Goal: Information Seeking & Learning: Learn about a topic

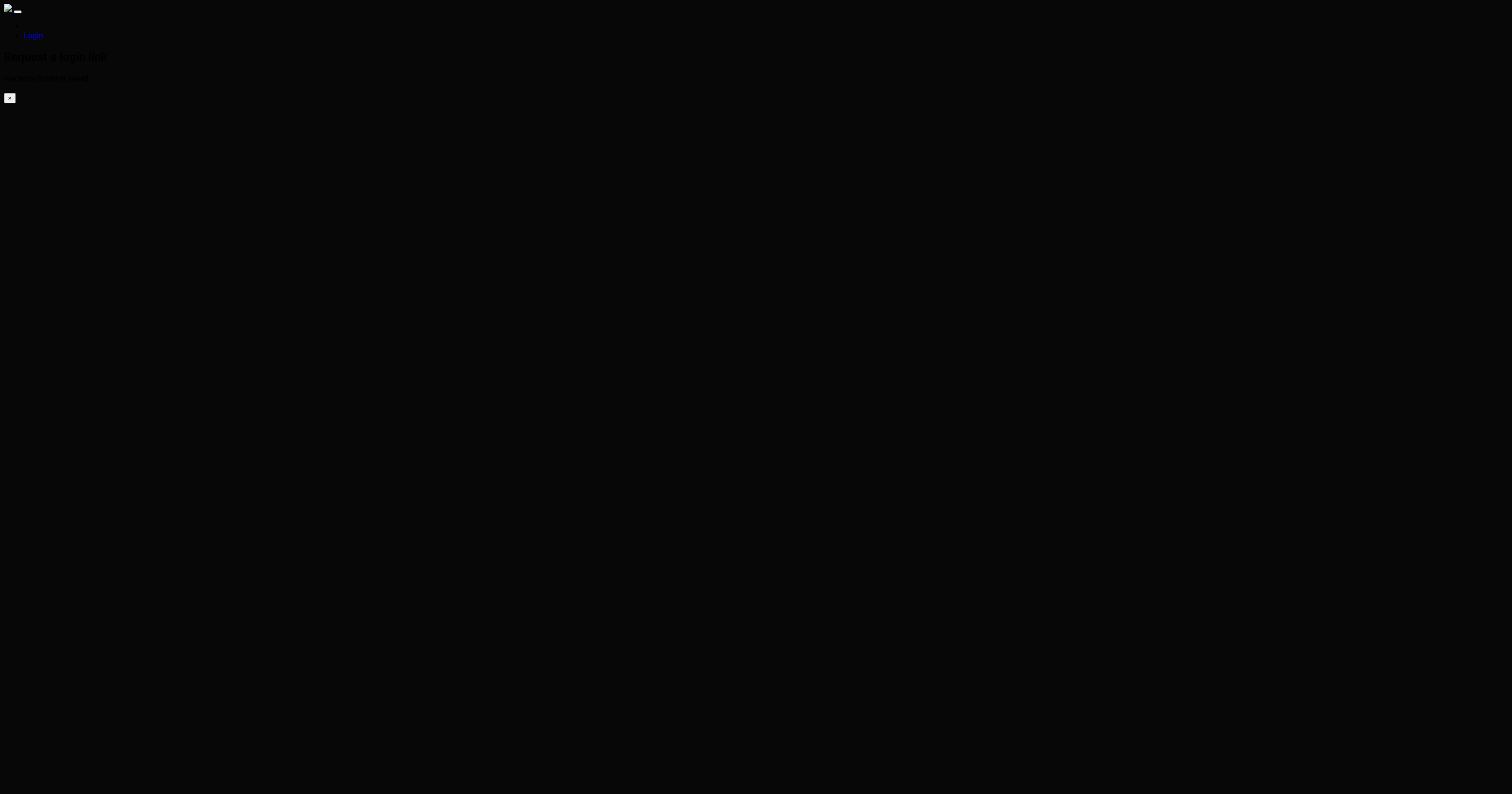
type input "[PERSON_NAME][EMAIL_ADDRESS][PERSON_NAME][DOMAIN_NAME]"
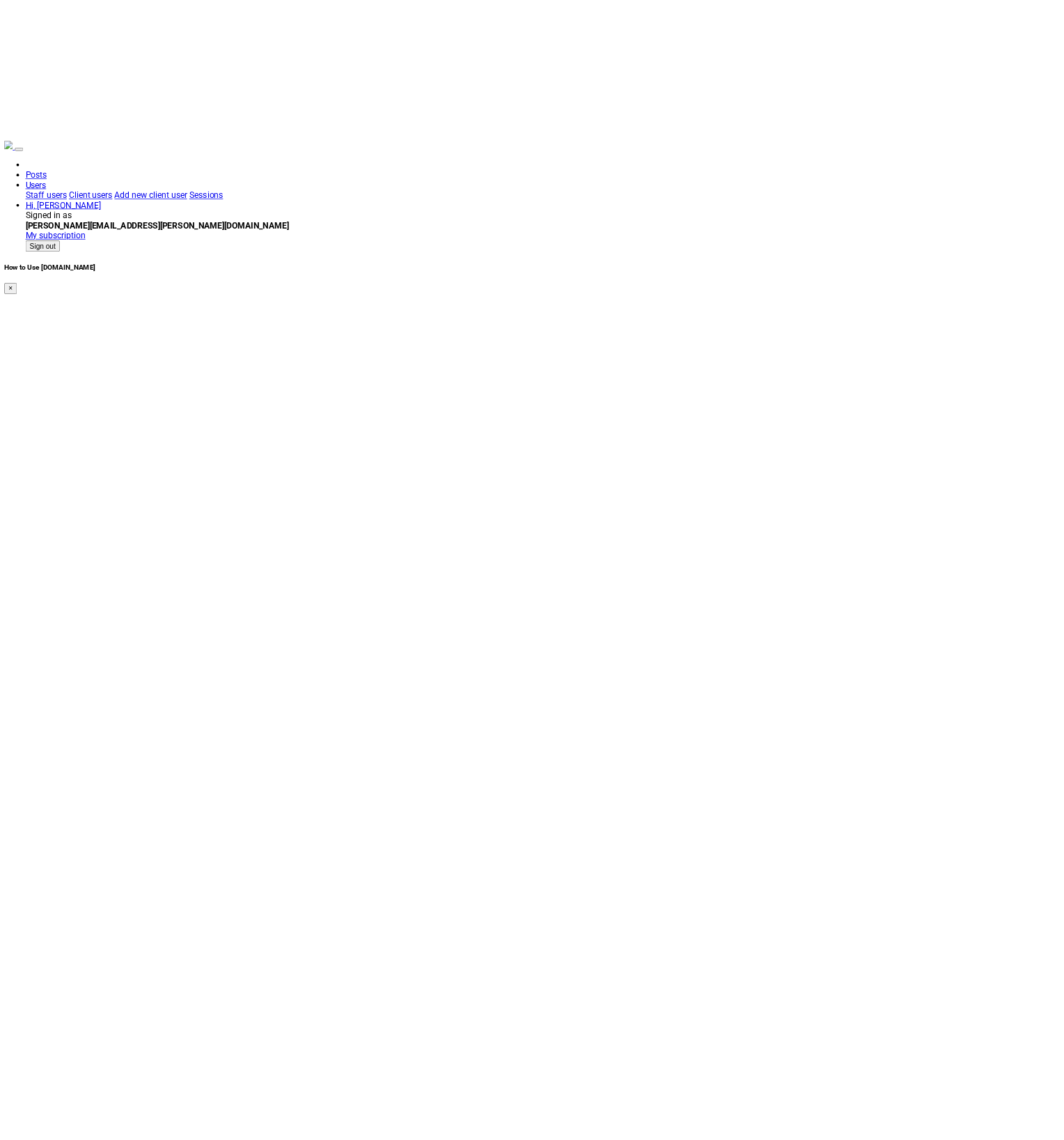
scroll to position [315, 0]
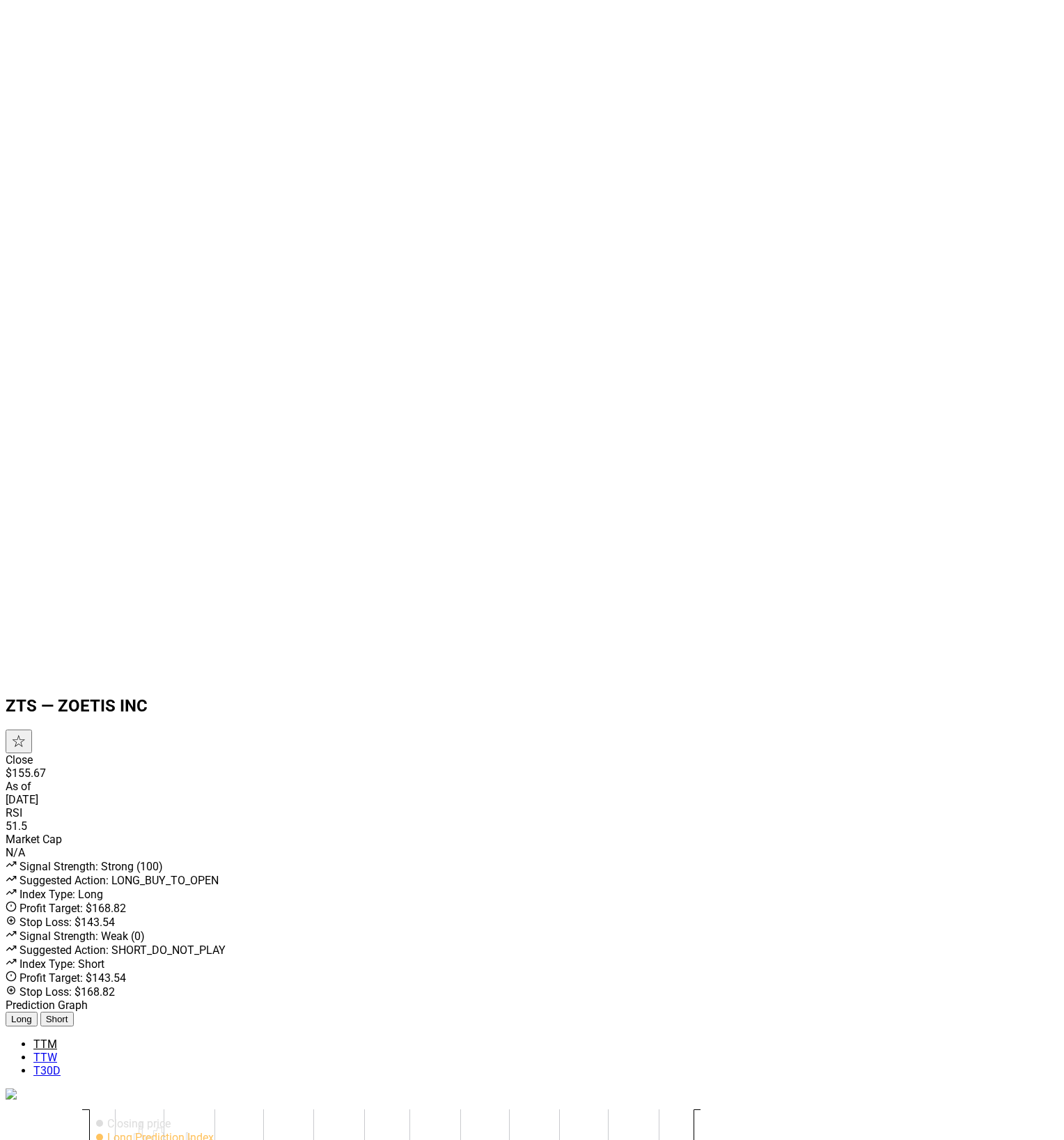
click at [916, 521] on body "Posts Users Staff users Client users Add new client user Sessions Hi, [PERSON_N…" at bounding box center [532, 752] width 1053 height 2123
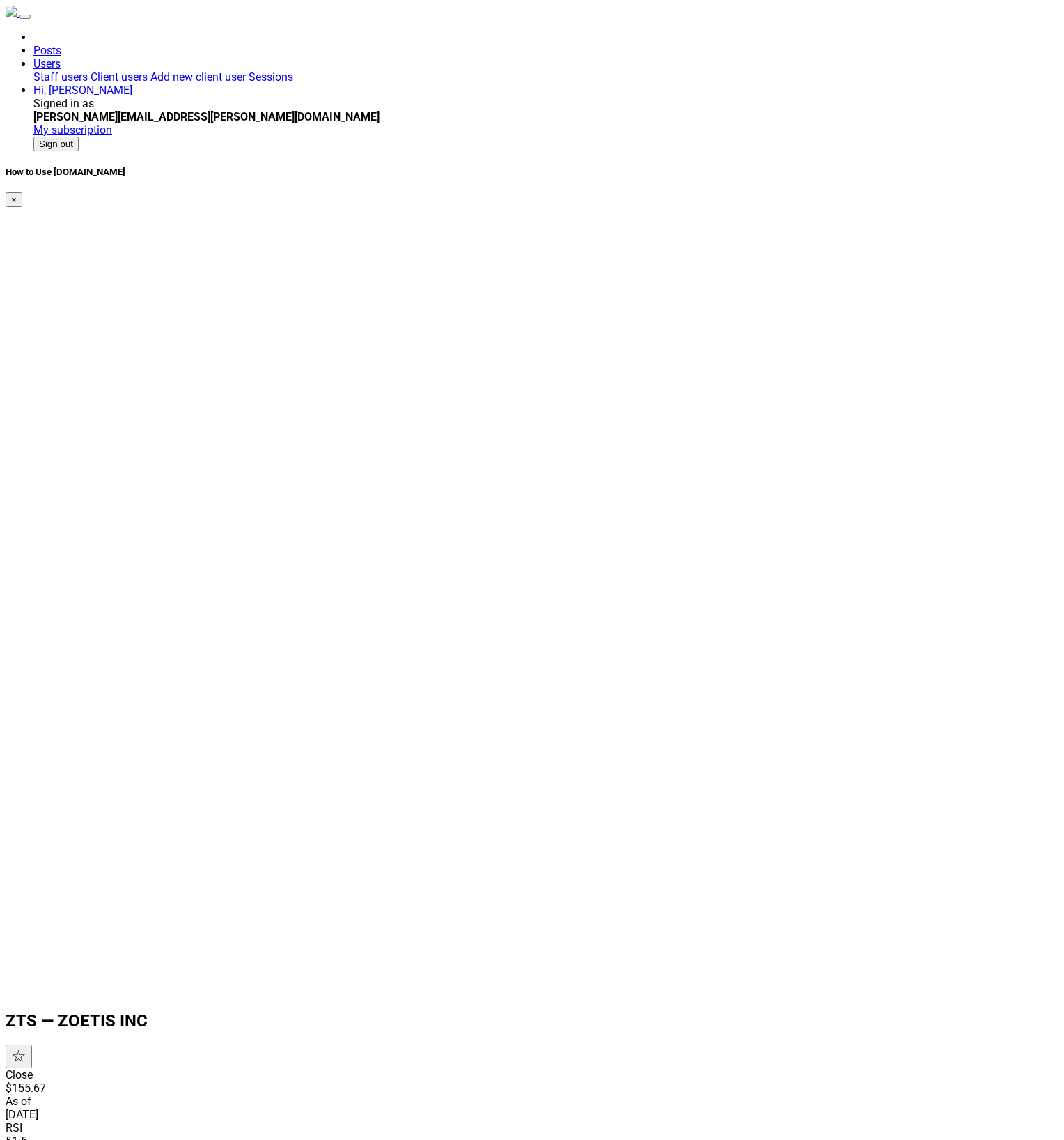
click at [52, 6] on nav "Posts Users Staff users Client users Add new client user Sessions Hi, Chris Sig…" at bounding box center [532, 78] width 1053 height 145
click at [17, 17] on img at bounding box center [11, 11] width 11 height 11
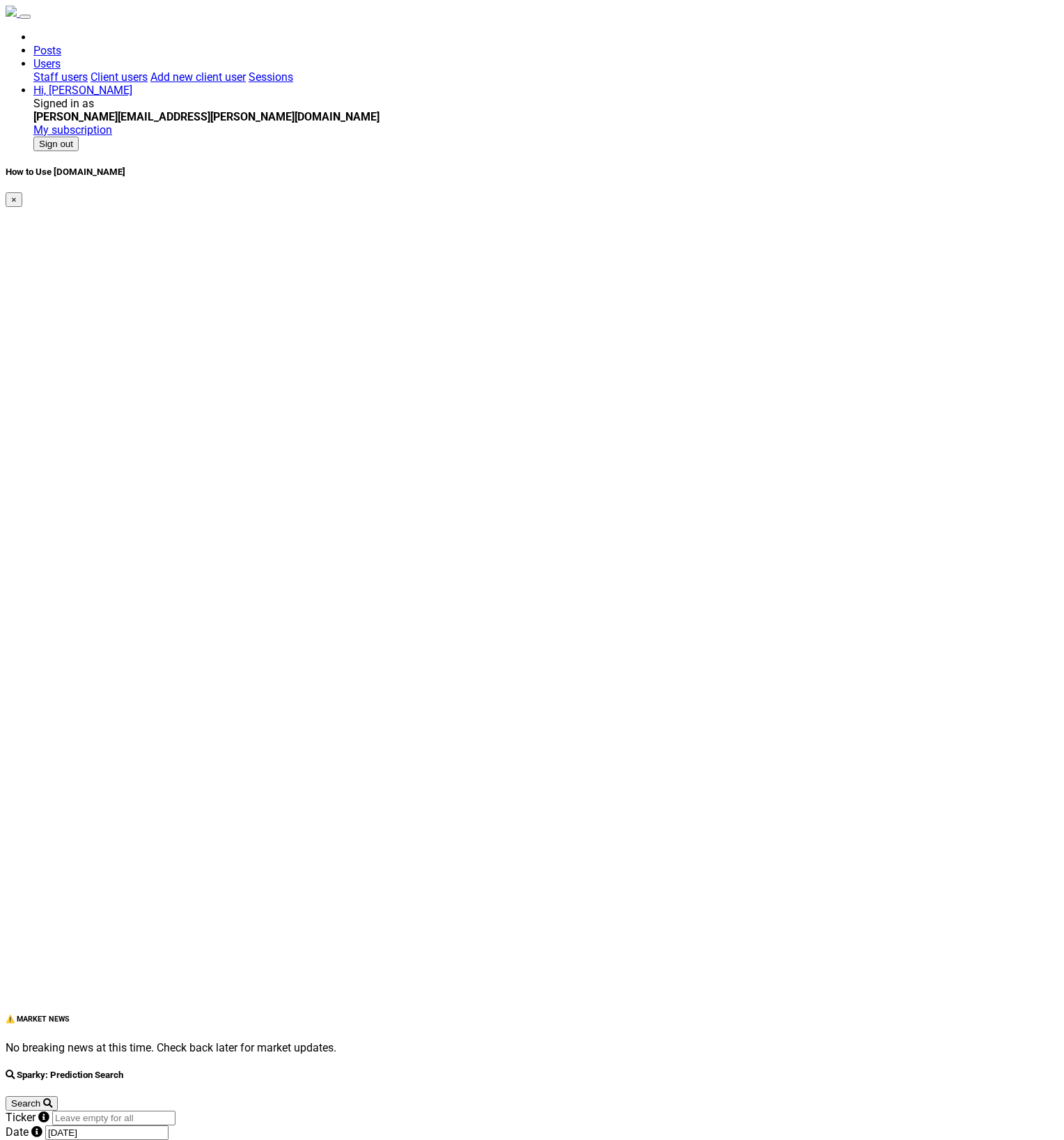
click at [175, 1111] on input "Ticker" at bounding box center [114, 1118] width 123 height 15
click at [6, 1096] on button "Search" at bounding box center [32, 1103] width 52 height 15
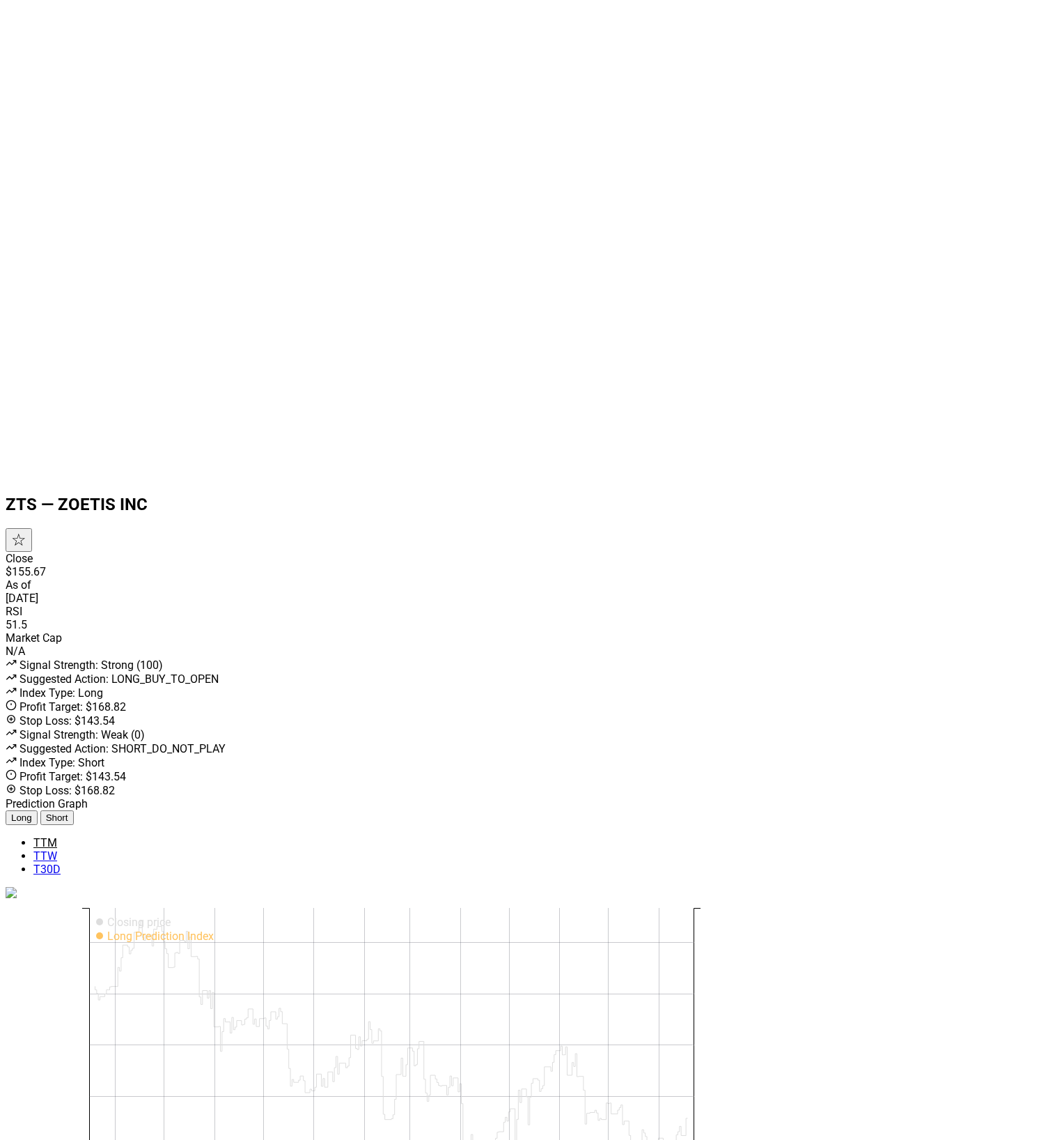
scroll to position [401, 0]
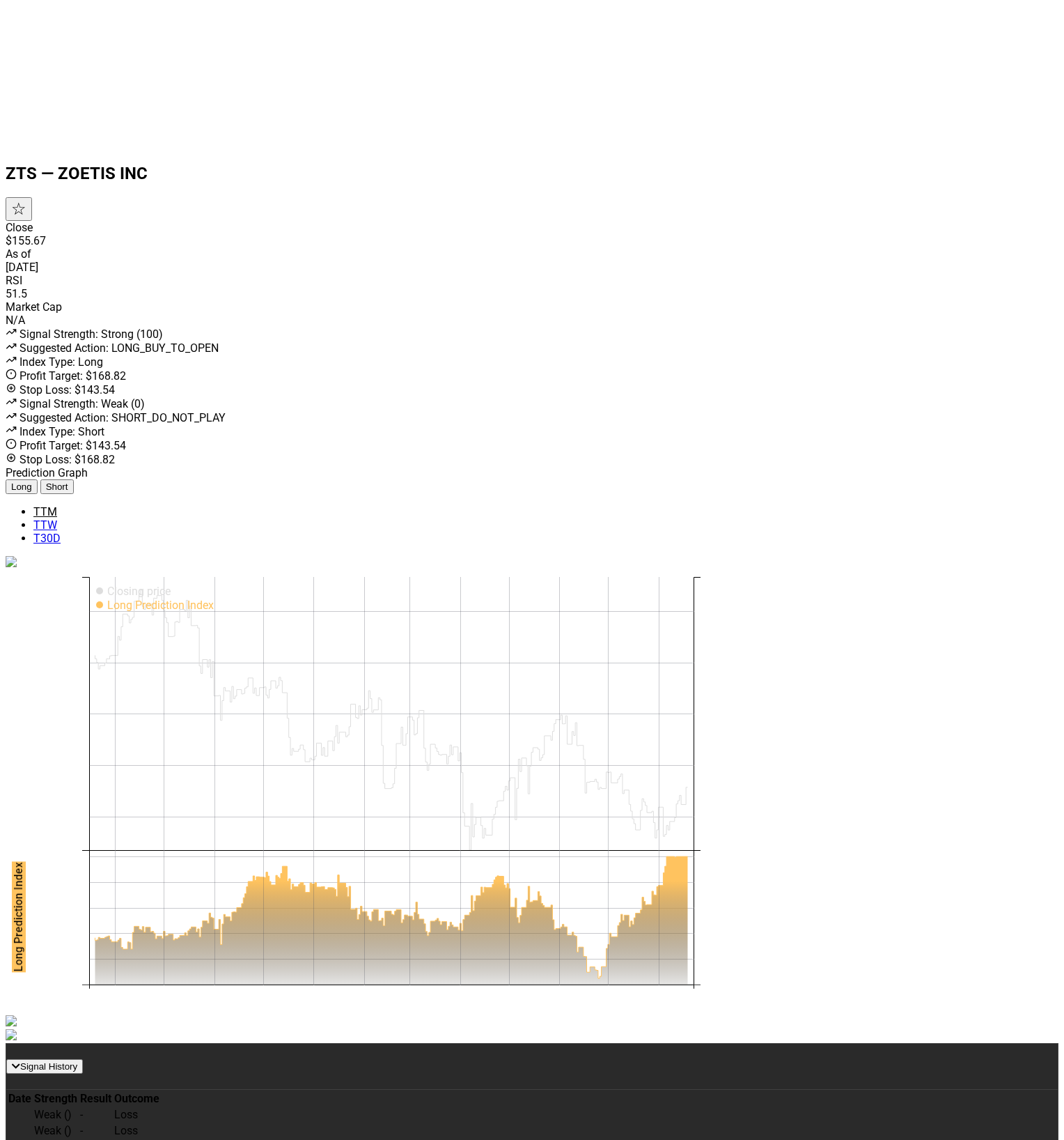
scroll to position [401, 0]
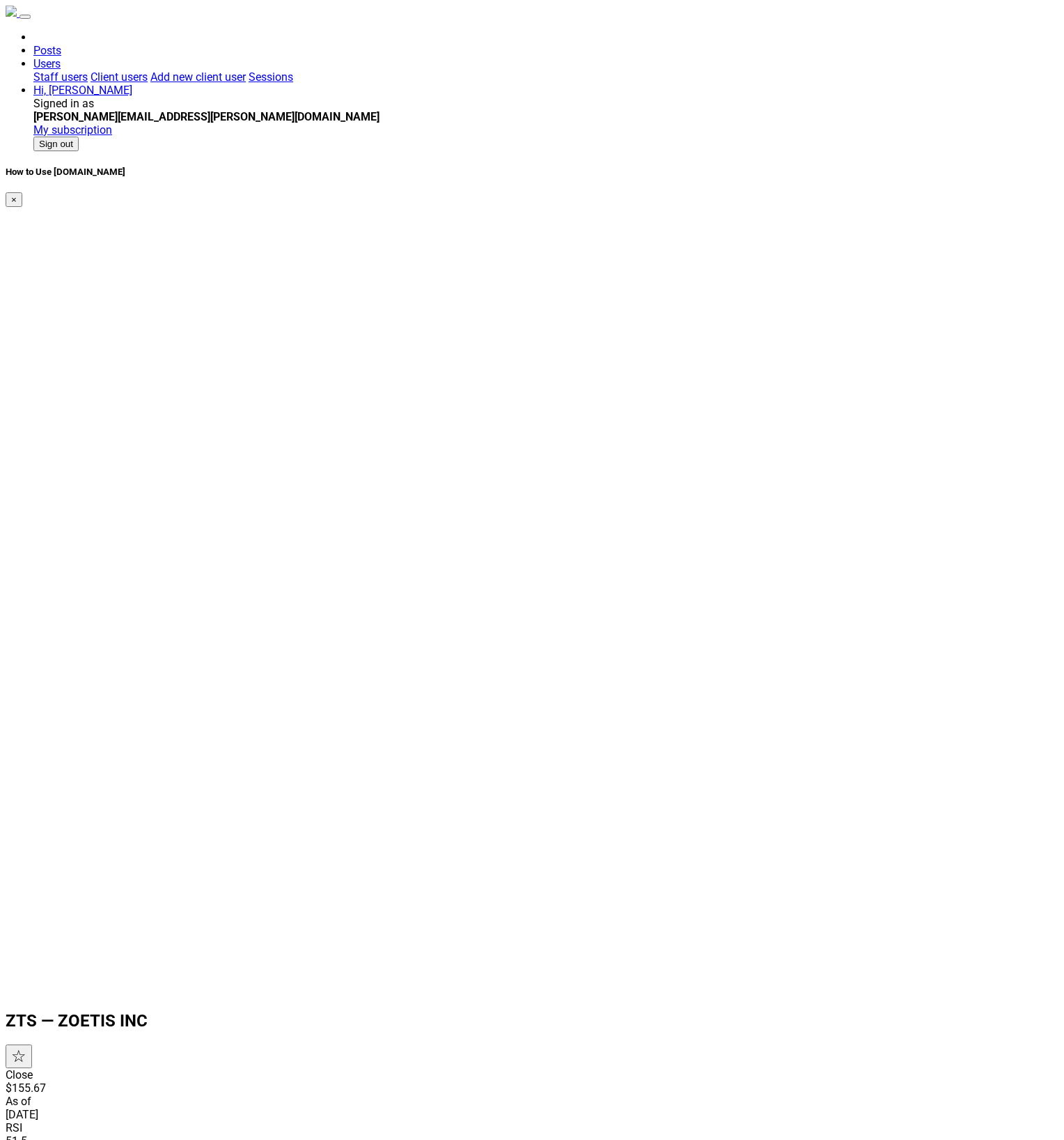
scroll to position [401, 0]
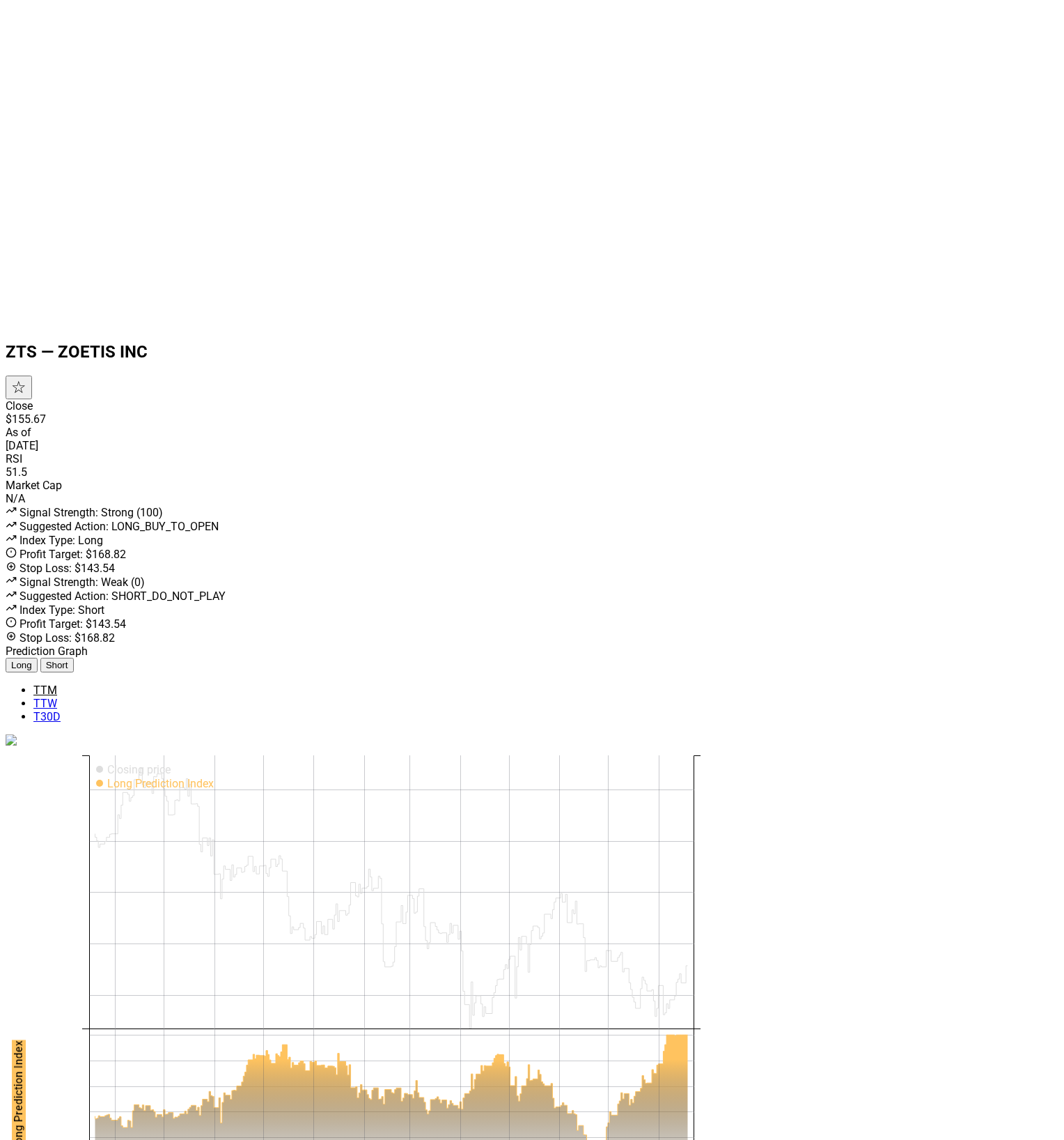
scroll to position [669, 0]
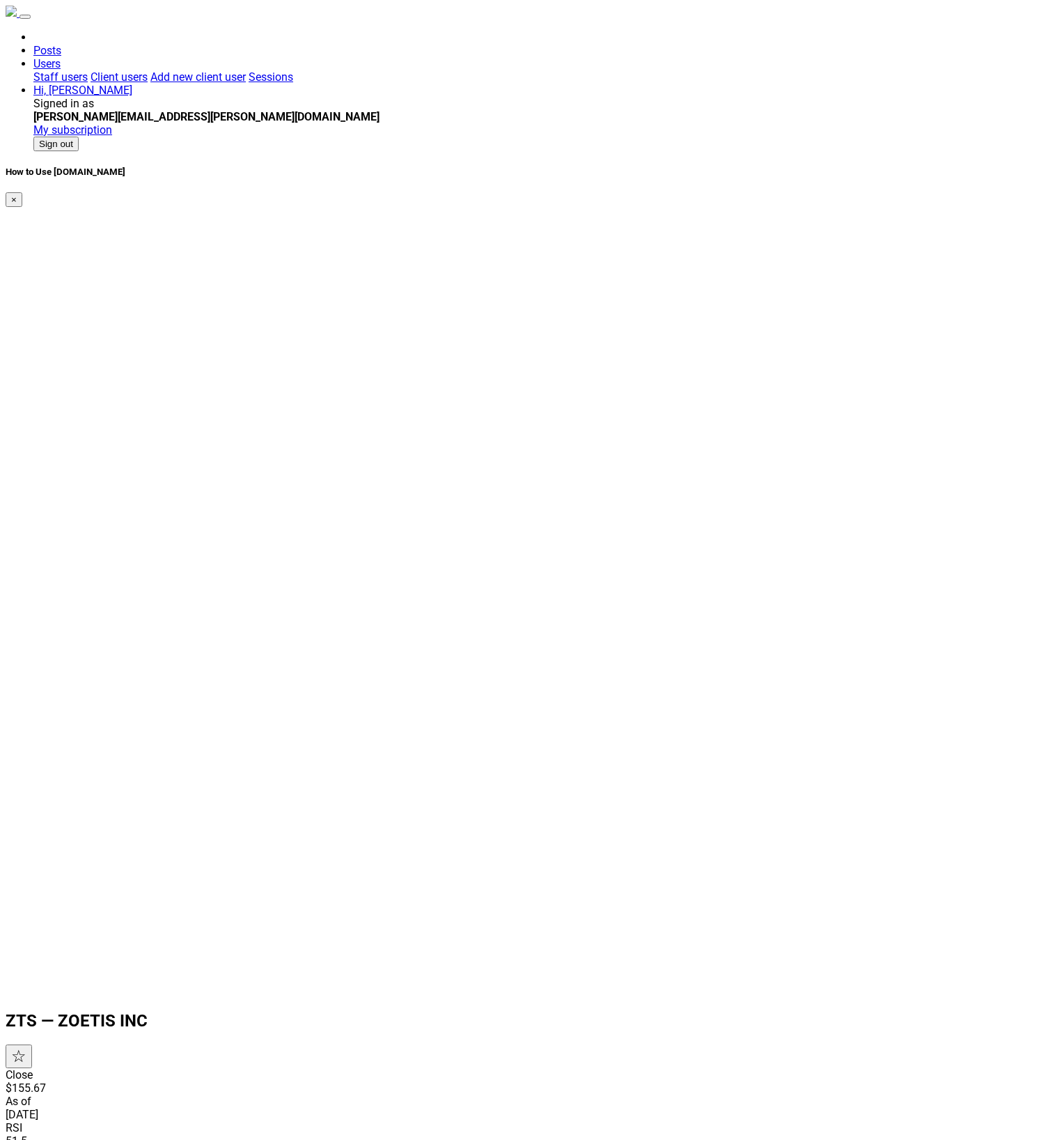
scroll to position [669, 0]
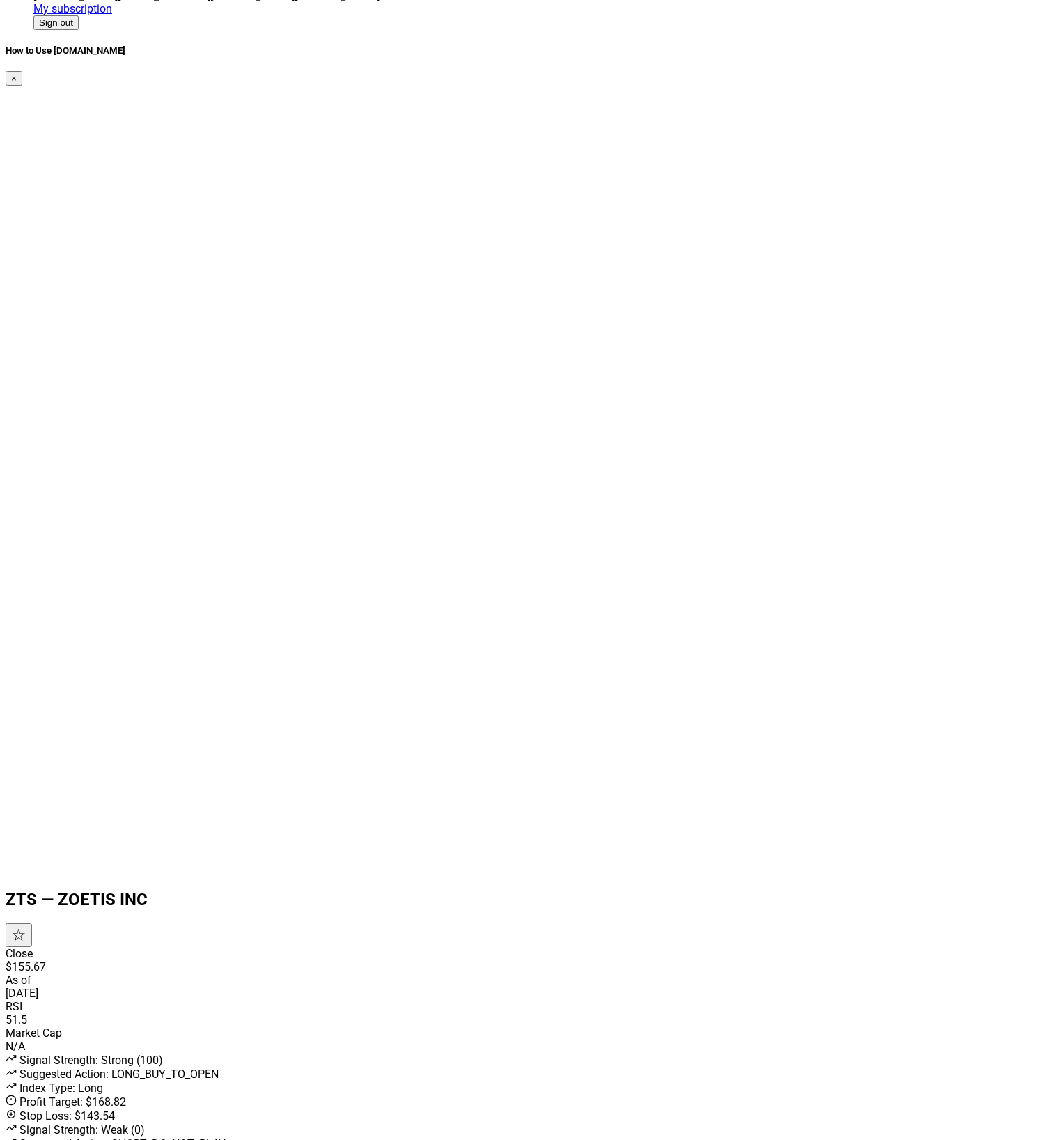
scroll to position [494, 0]
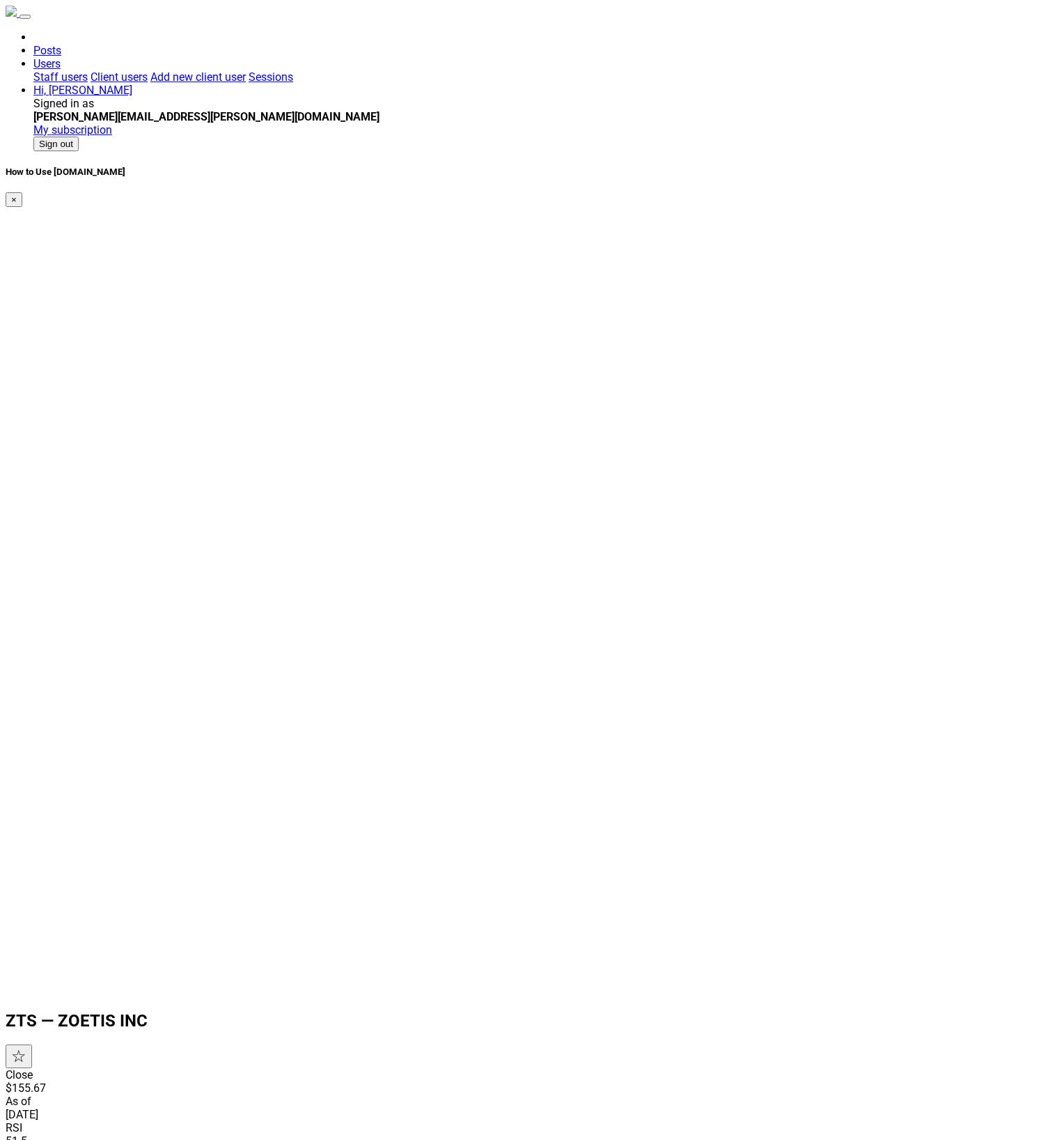
scroll to position [494, 0]
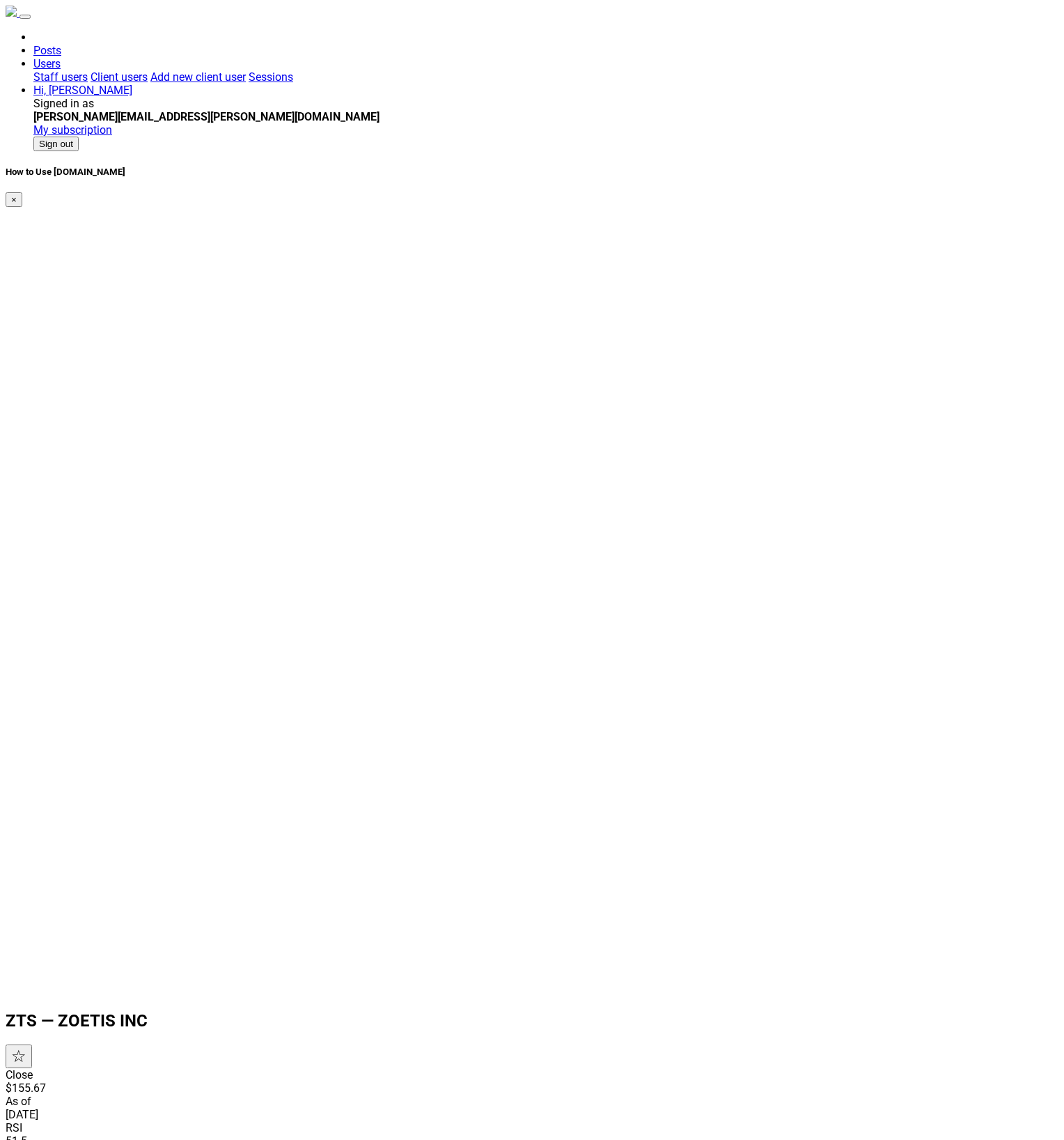
scroll to position [494, 0]
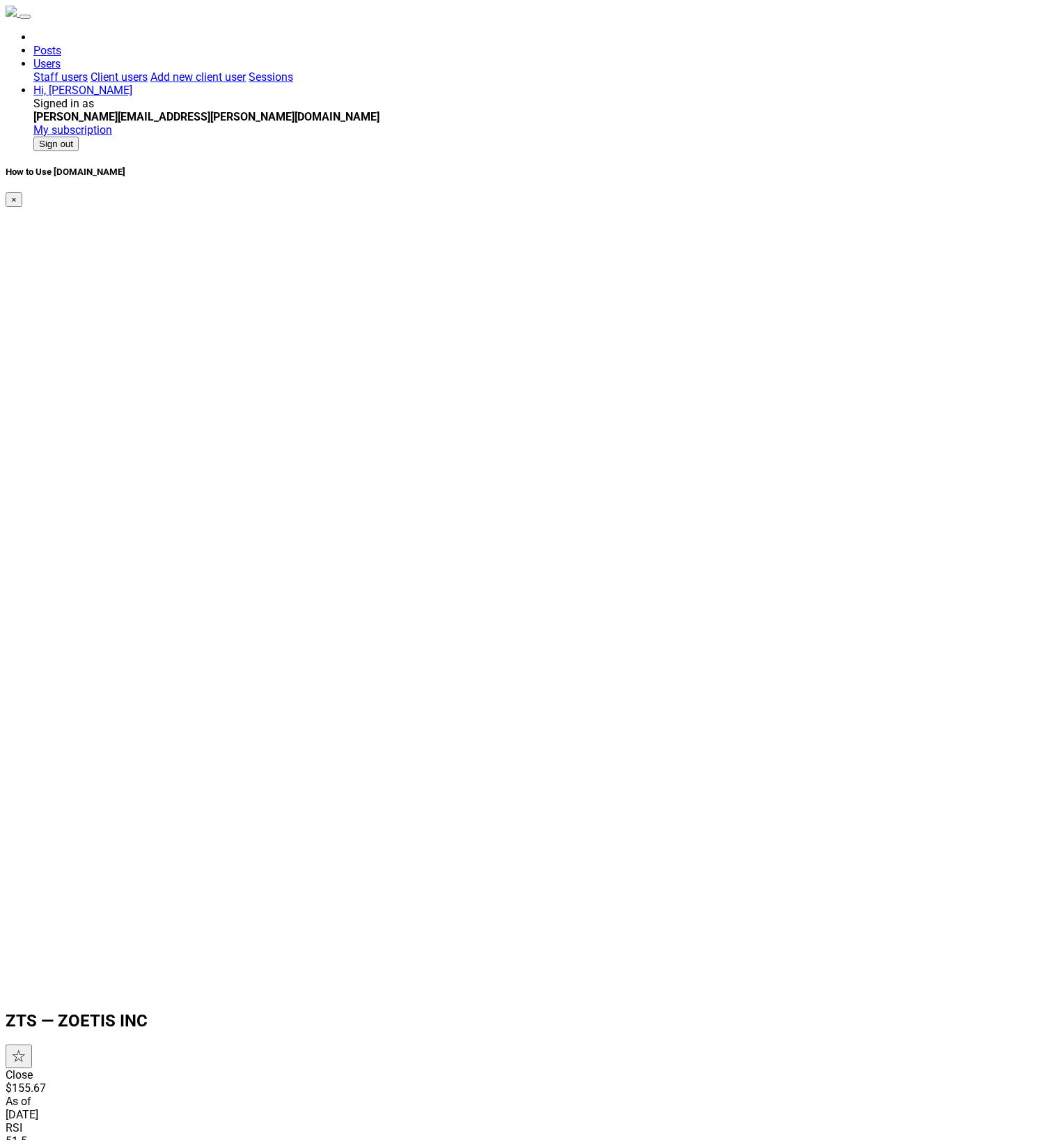
scroll to position [494, 0]
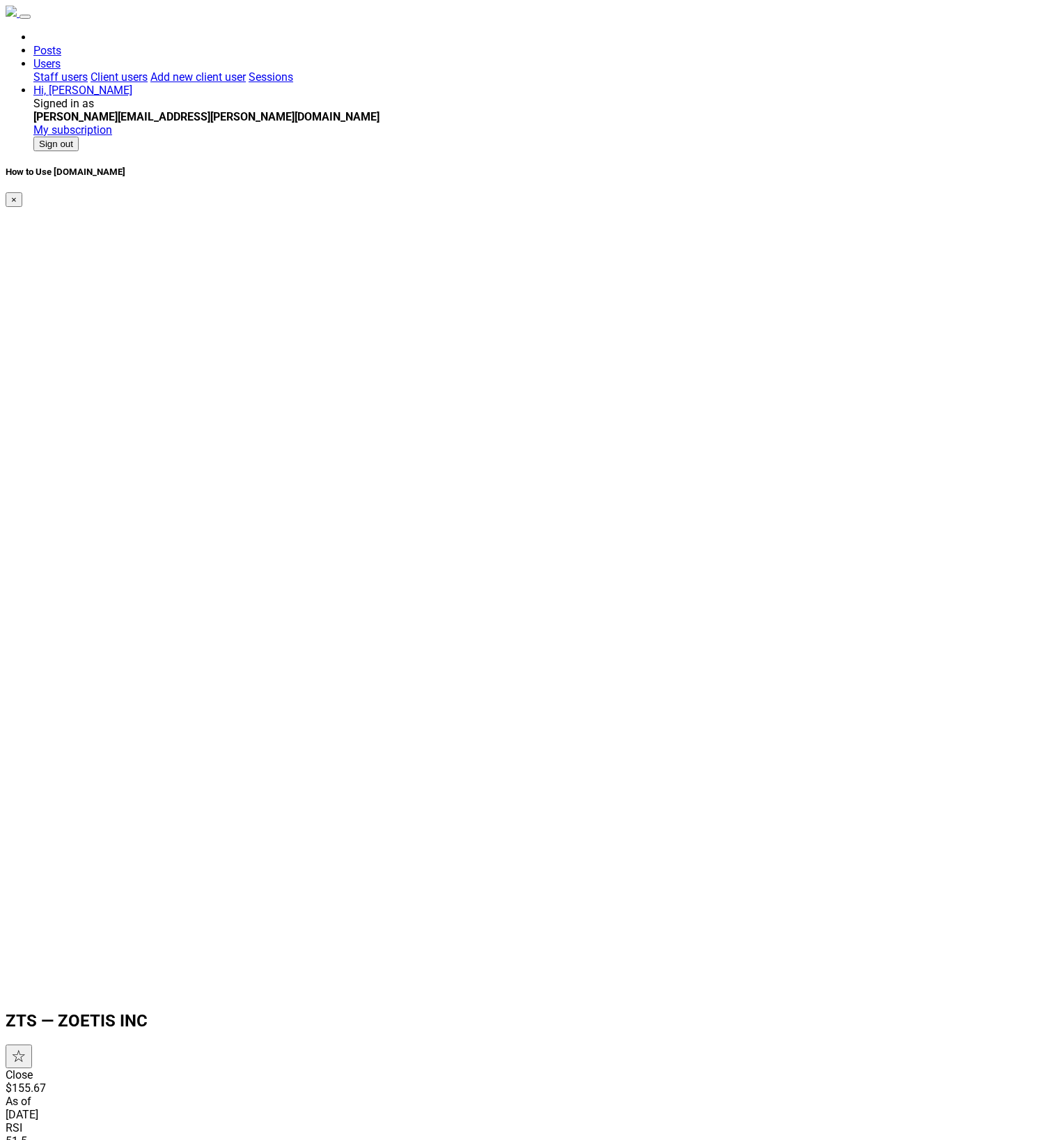
scroll to position [494, 0]
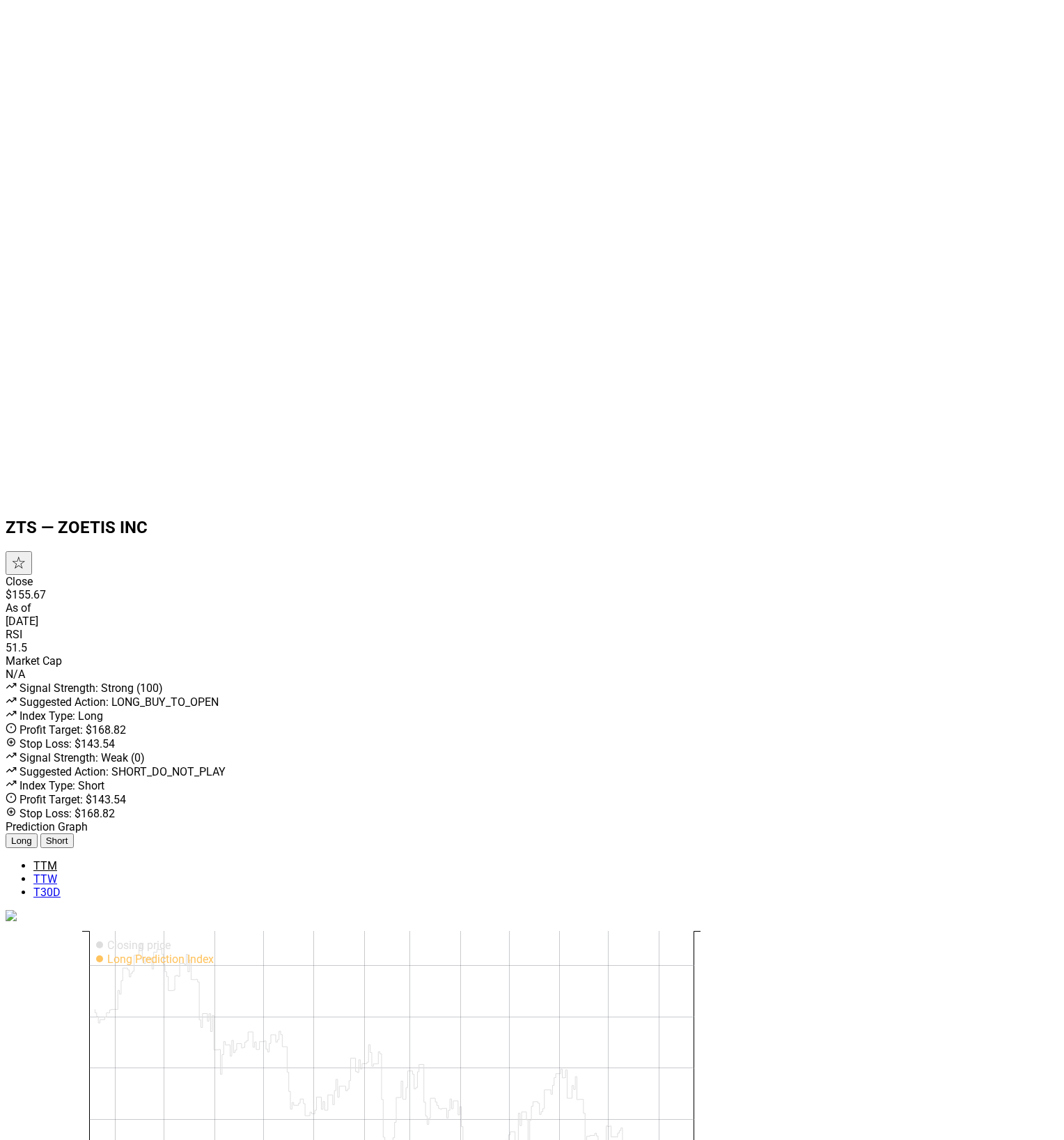
click at [959, 496] on body "Posts Users Staff users Client users Add new client user Sessions Hi, [PERSON_N…" at bounding box center [532, 613] width 1053 height 2203
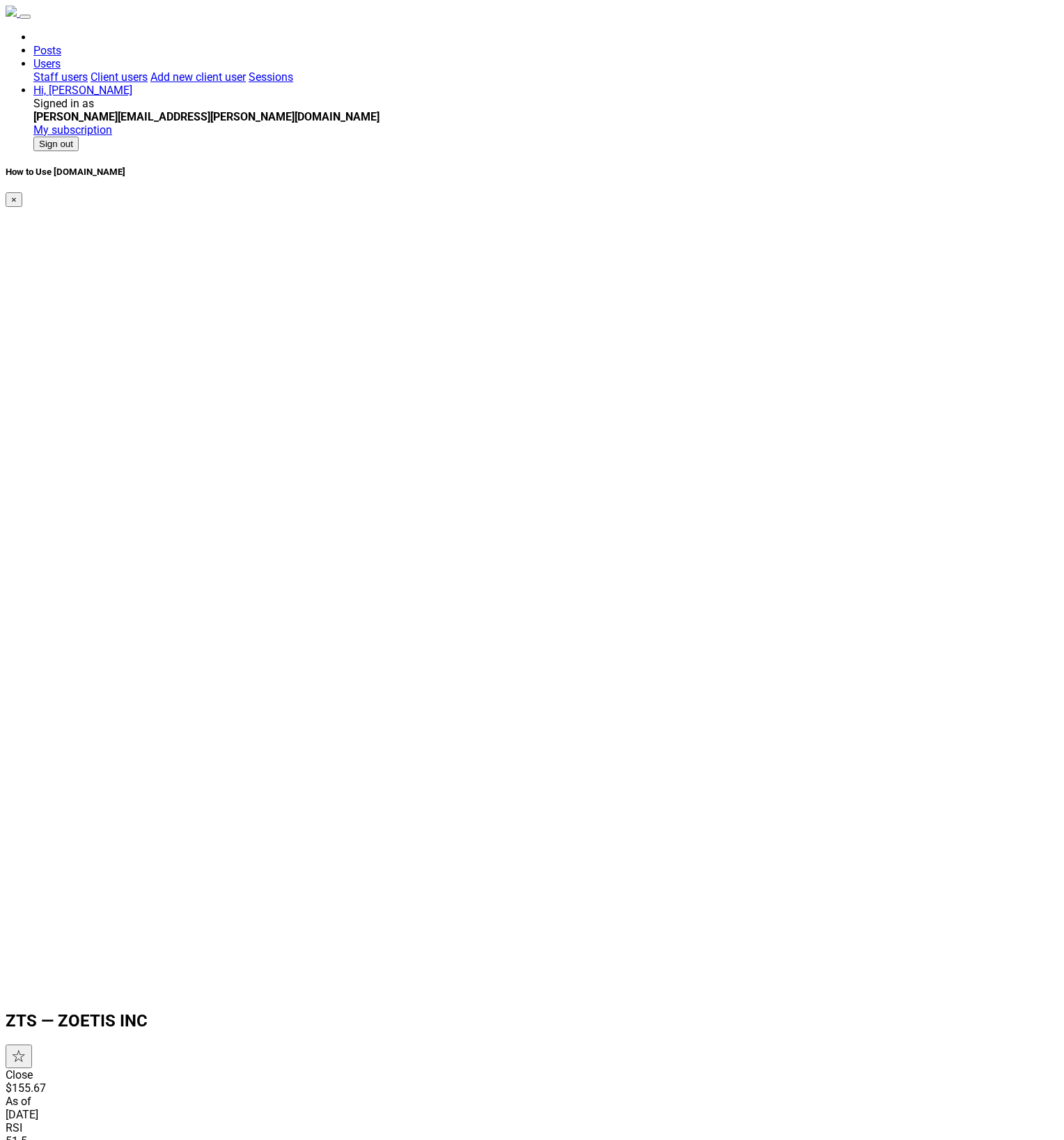
scroll to position [494, 0]
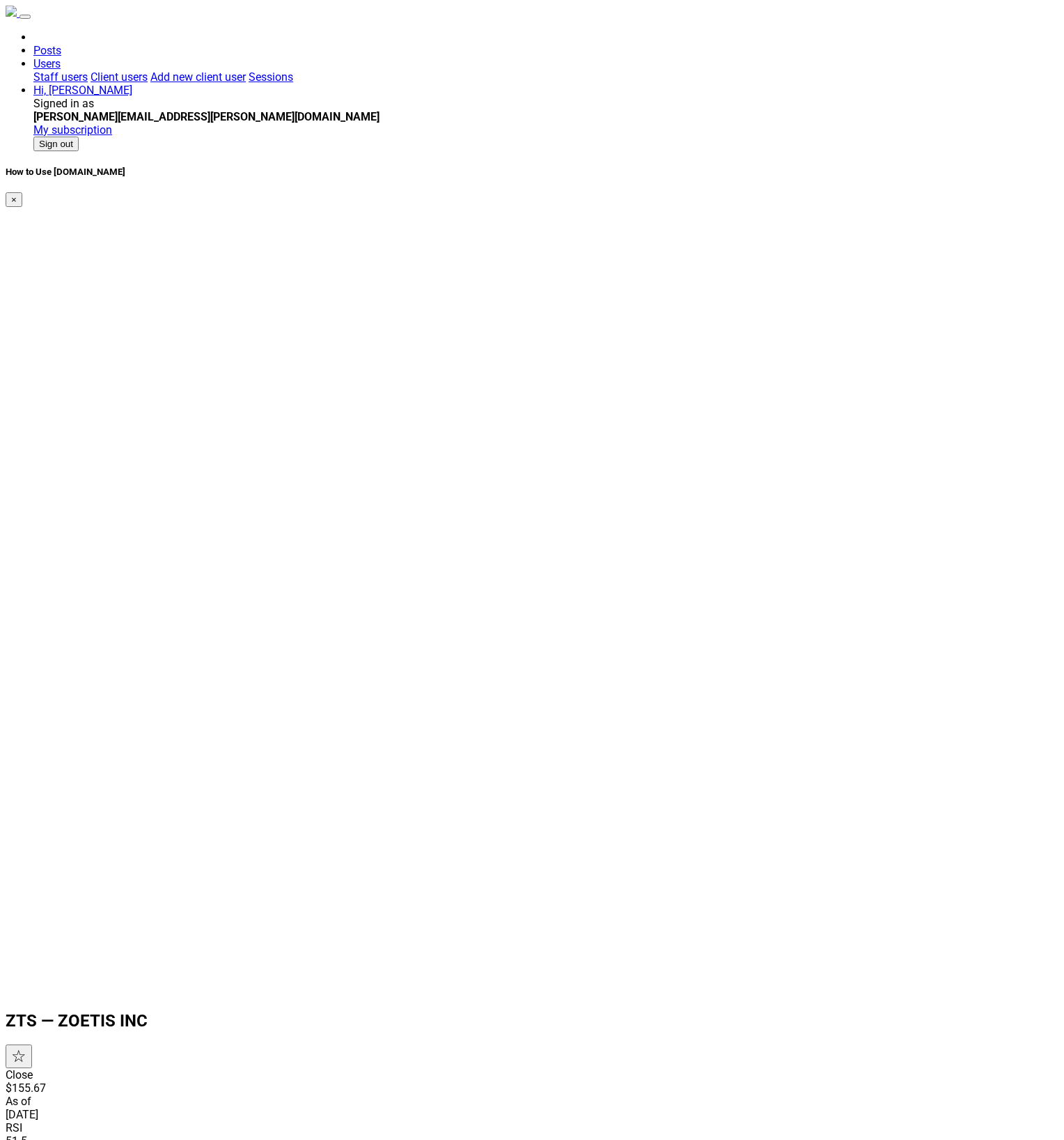
scroll to position [494, 0]
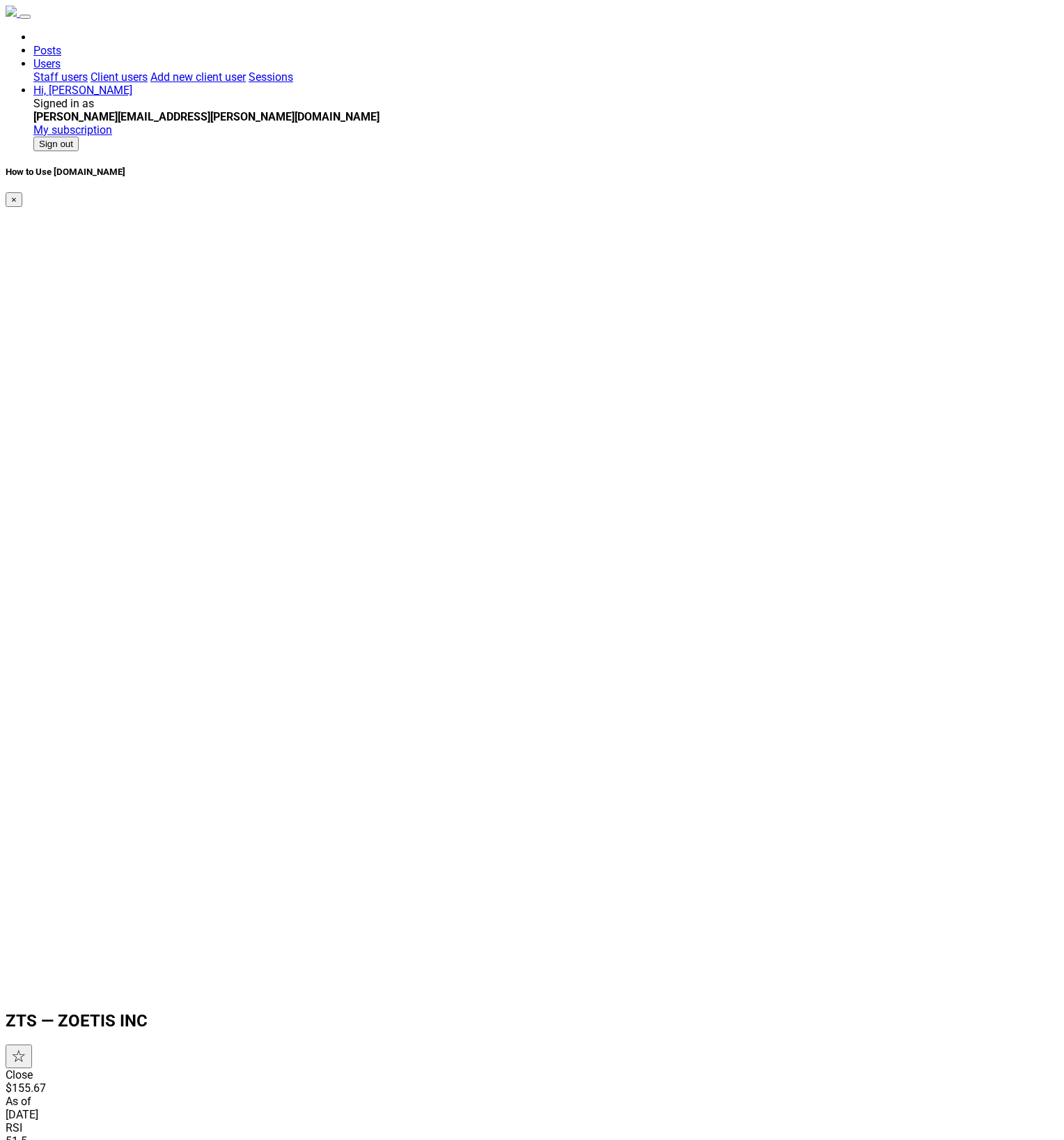
scroll to position [494, 0]
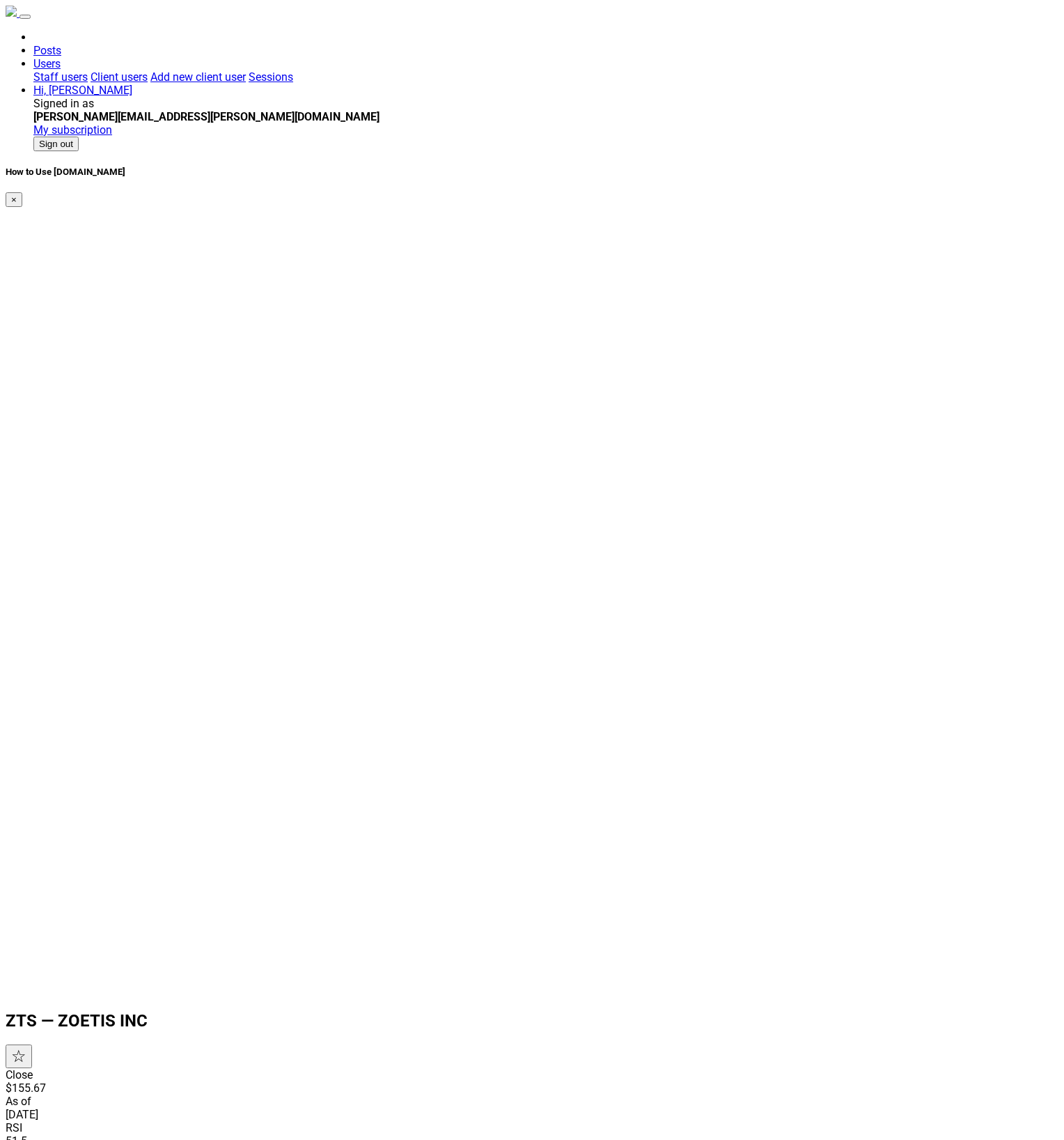
scroll to position [494, 0]
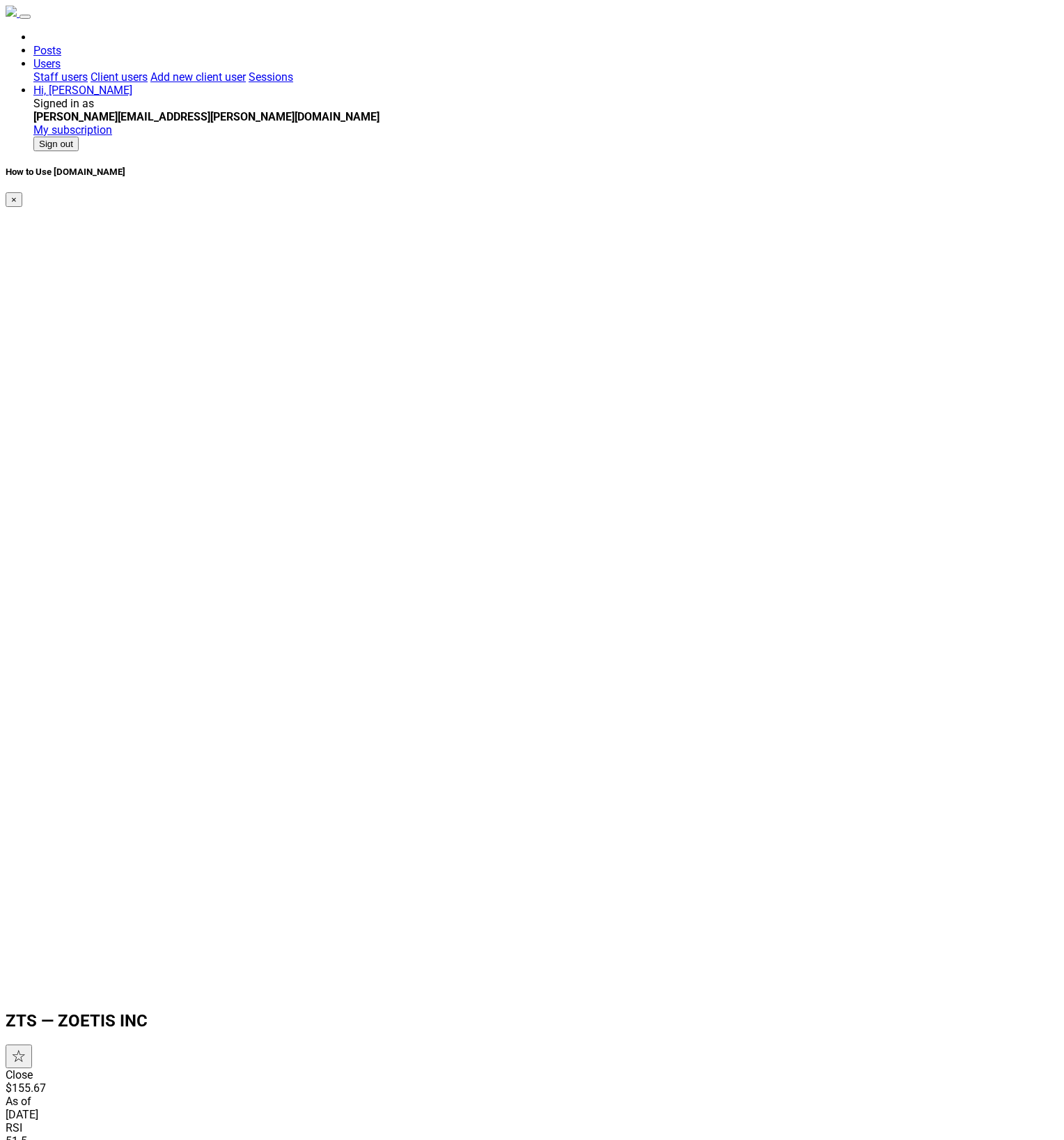
scroll to position [494, 0]
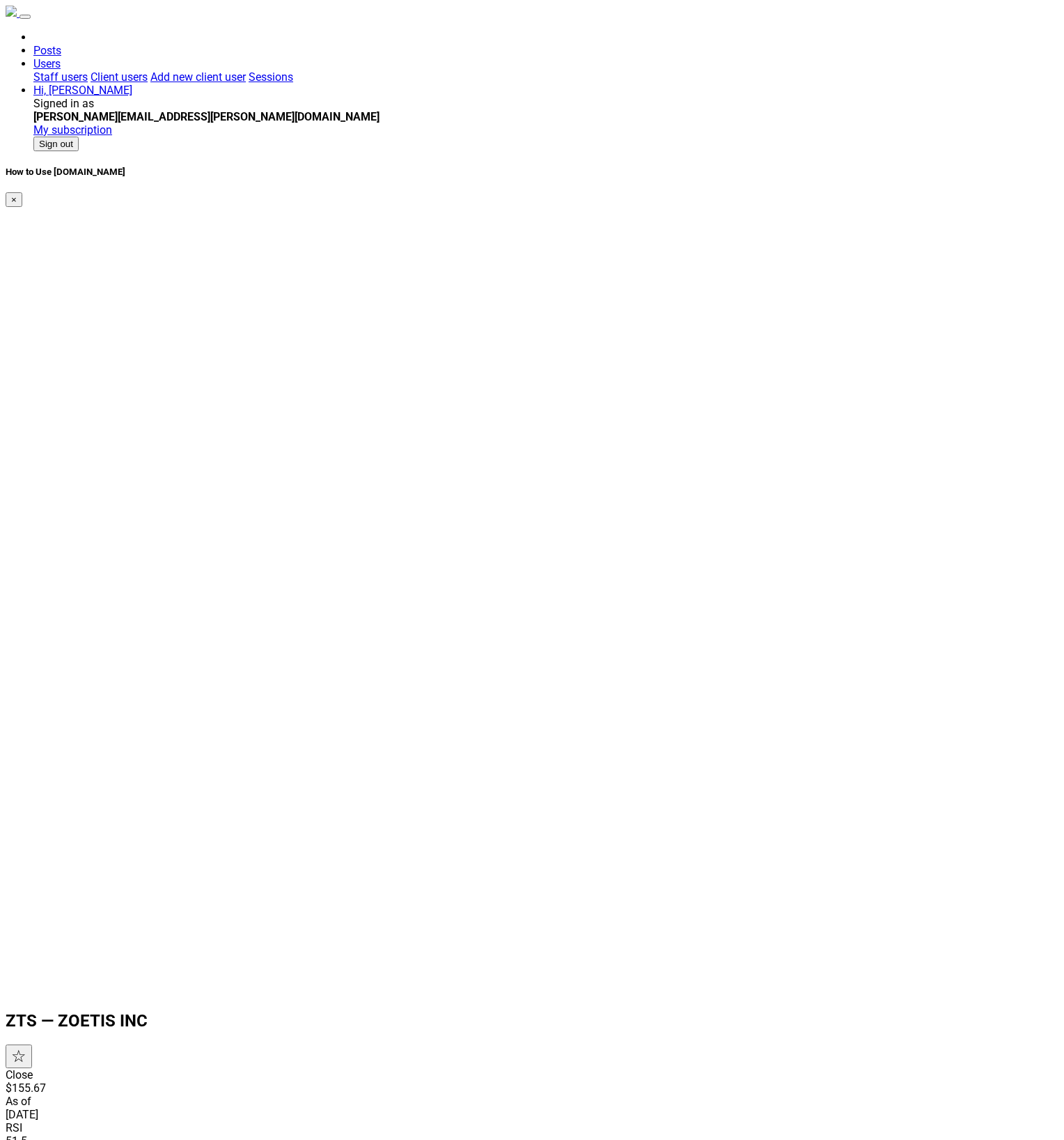
scroll to position [494, 0]
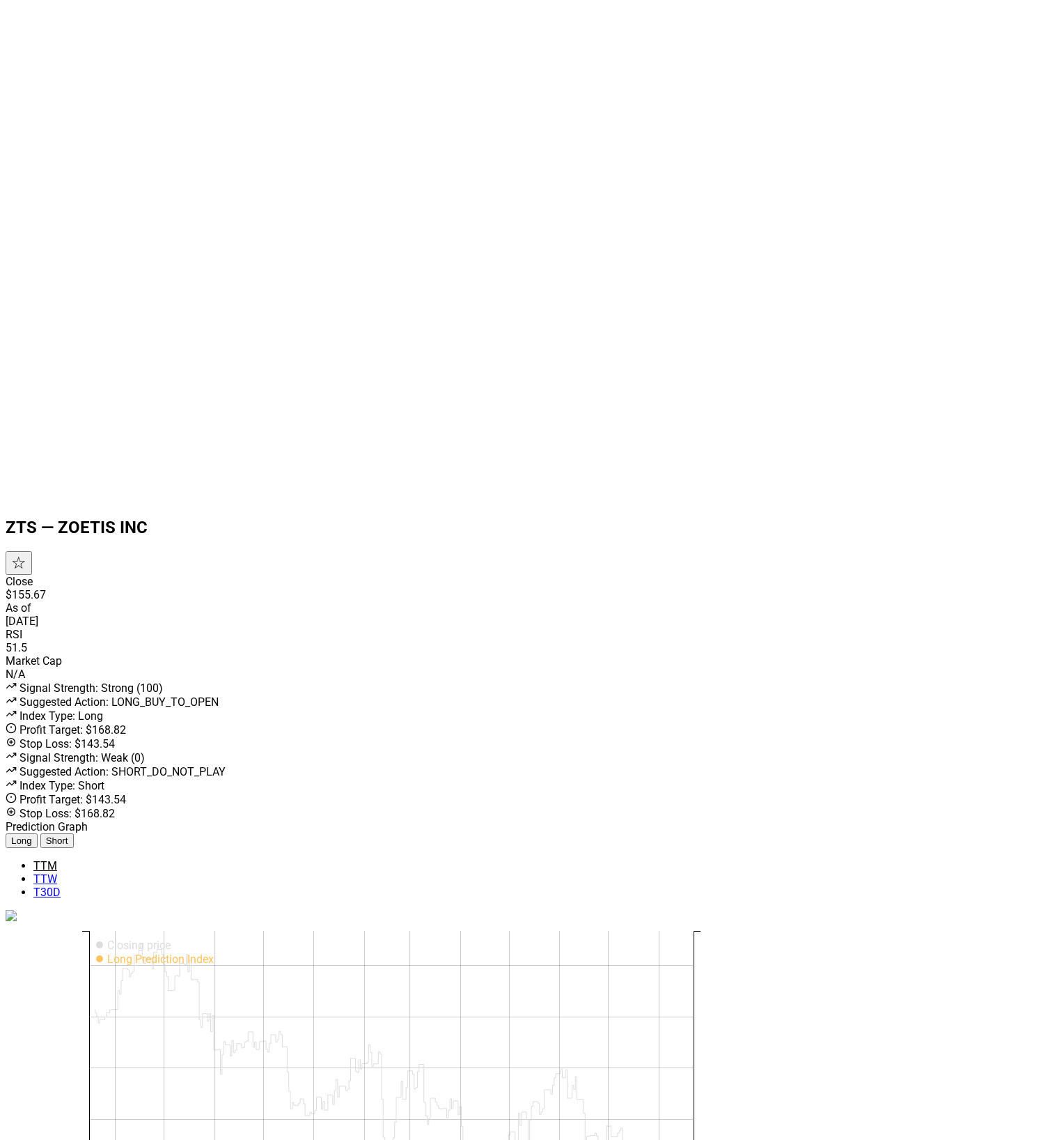
click at [875, 924] on div "$150.00 $160.00 $170.00 $180.00 $190.00 $150.00 $160.00 $170.00 $180.00 $190.00…" at bounding box center [532, 1147] width 1053 height 445
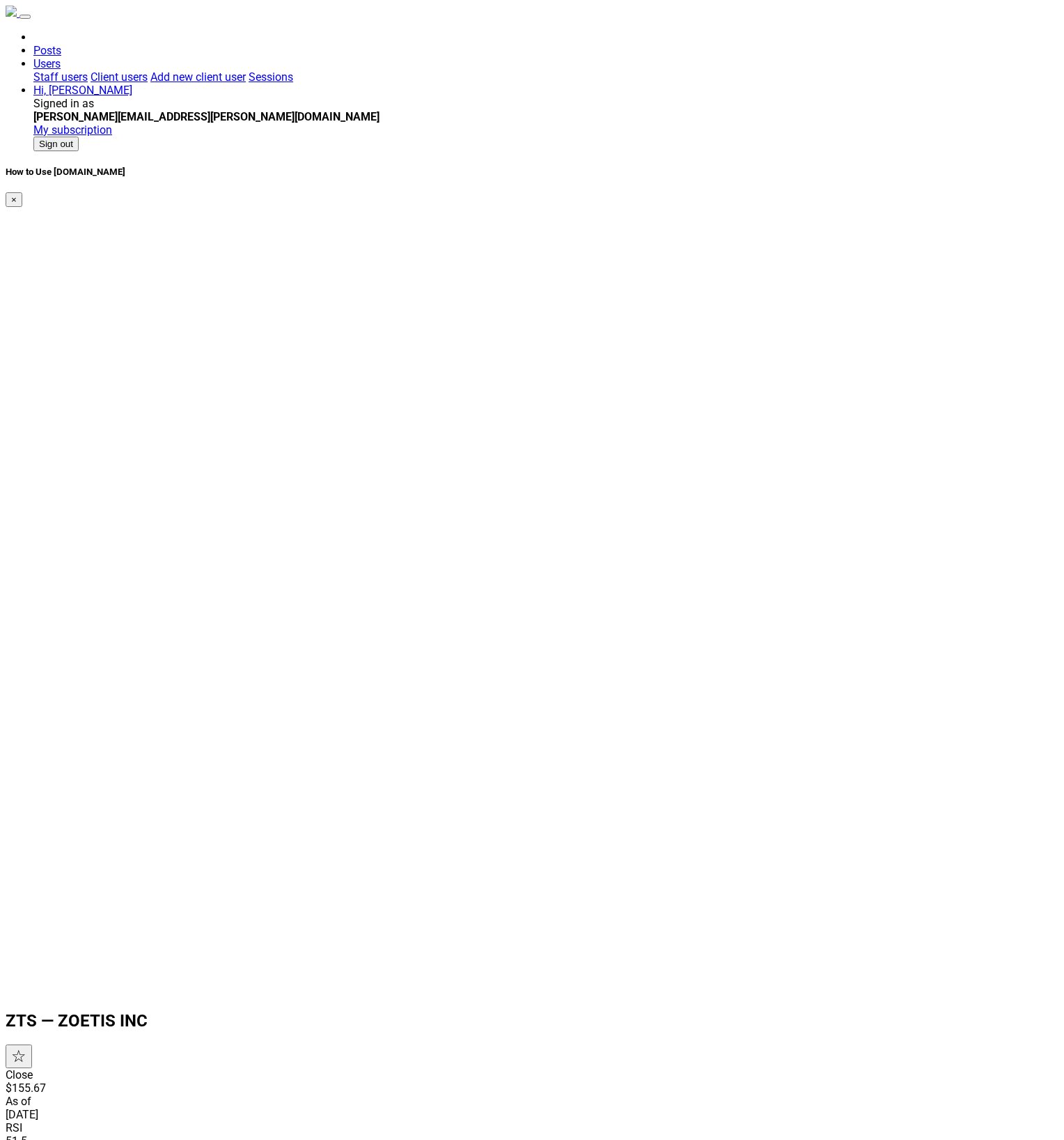
scroll to position [494, 0]
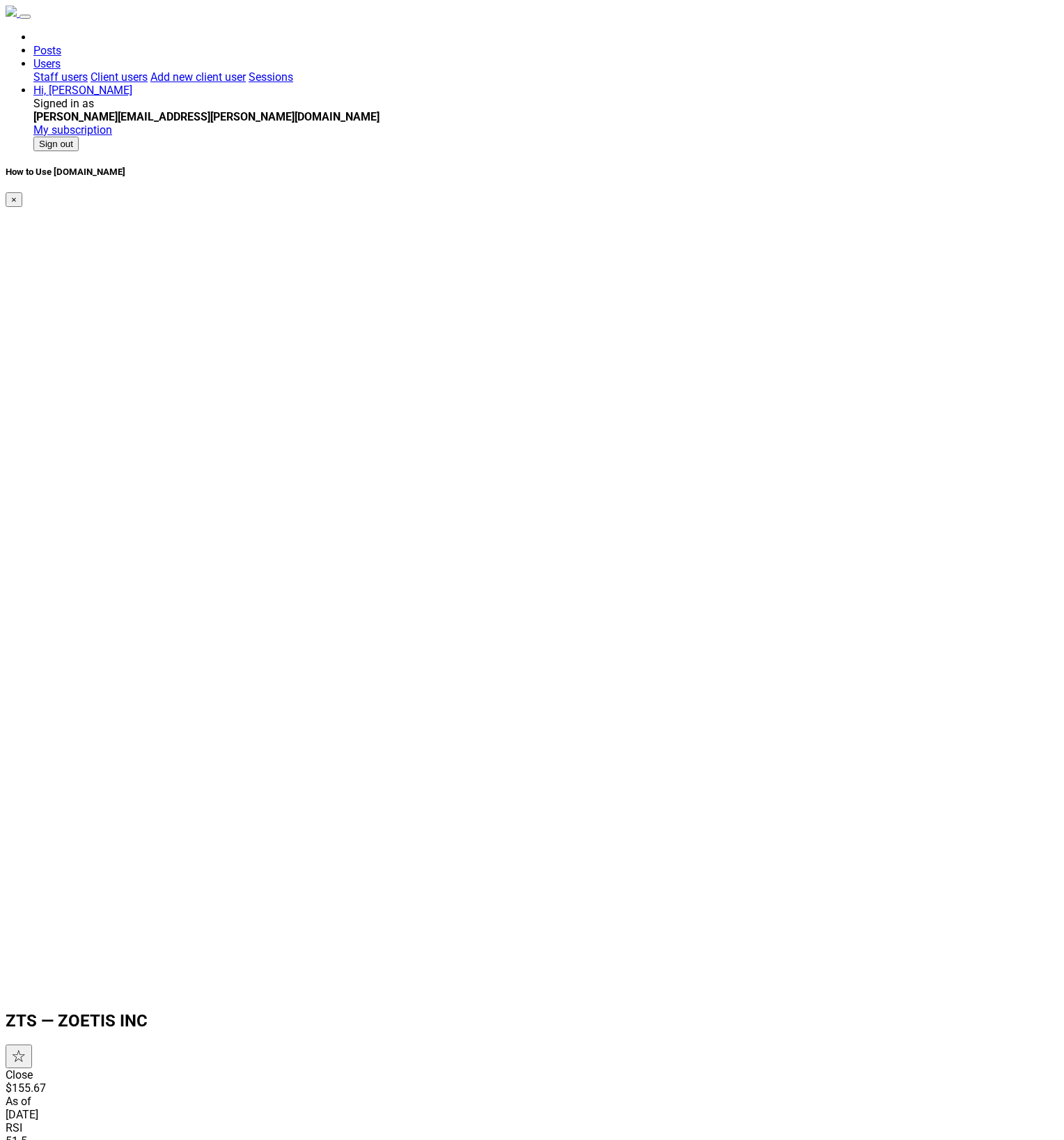
scroll to position [494, 0]
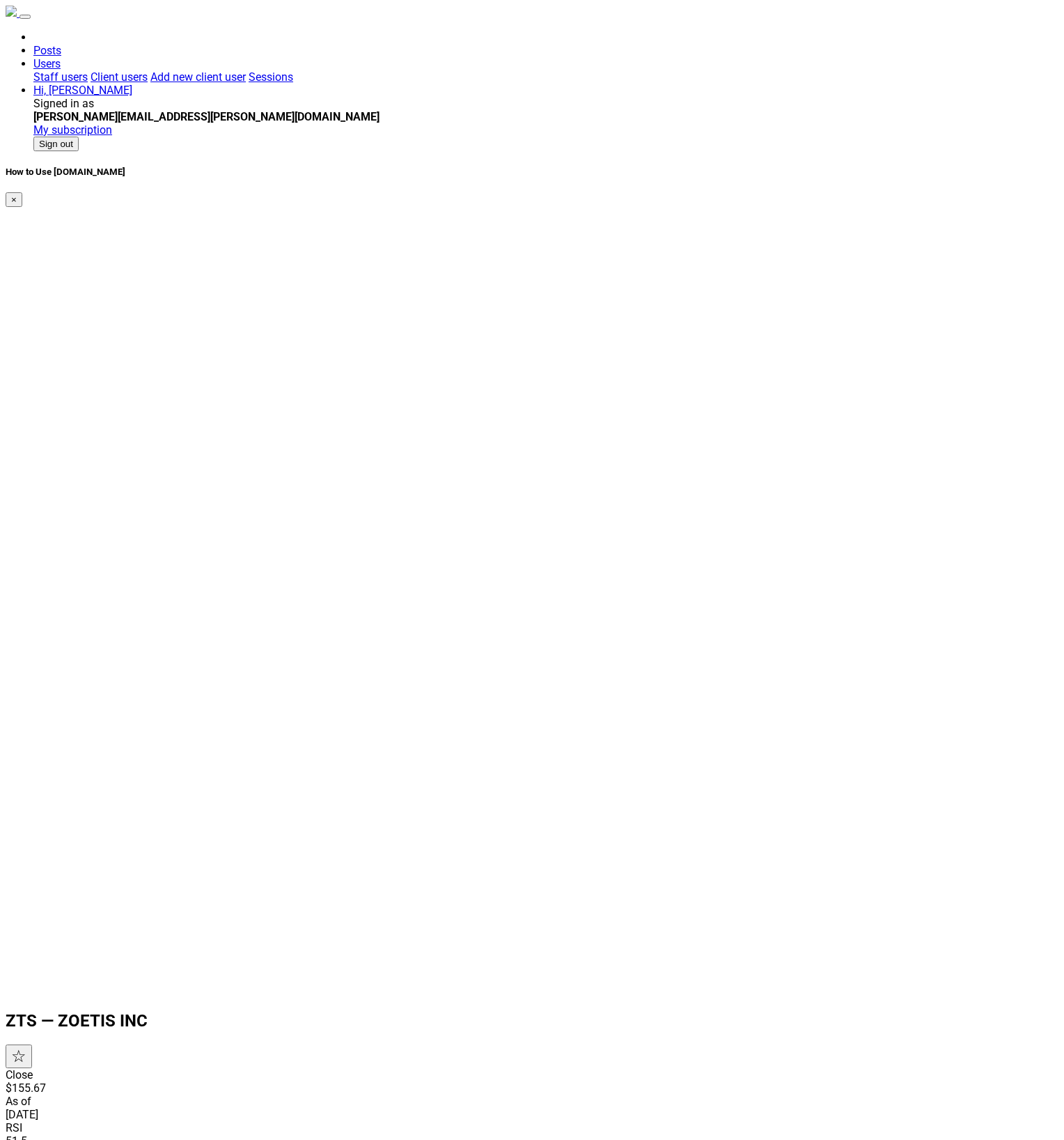
scroll to position [494, 0]
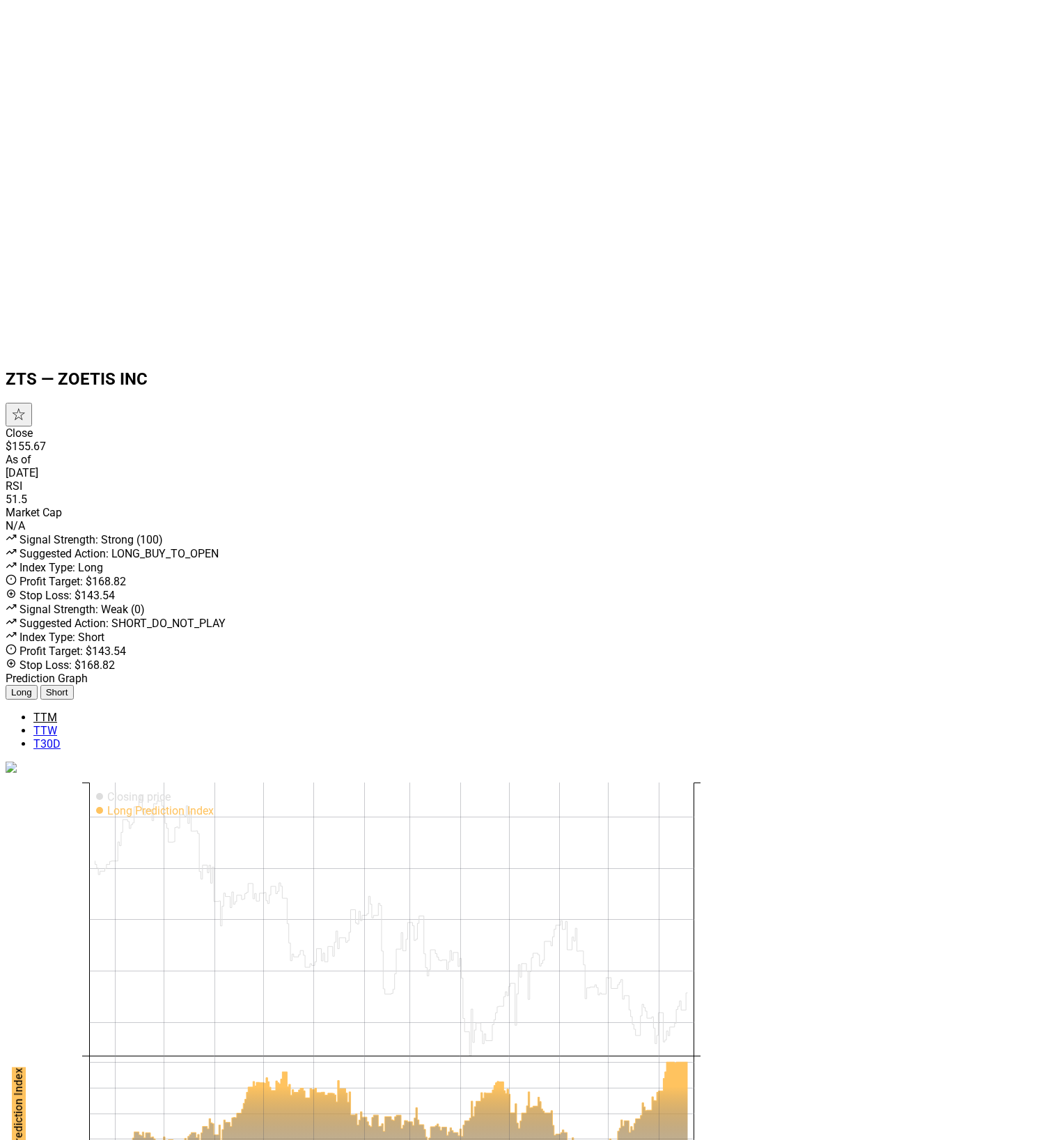
scroll to position [396, 0]
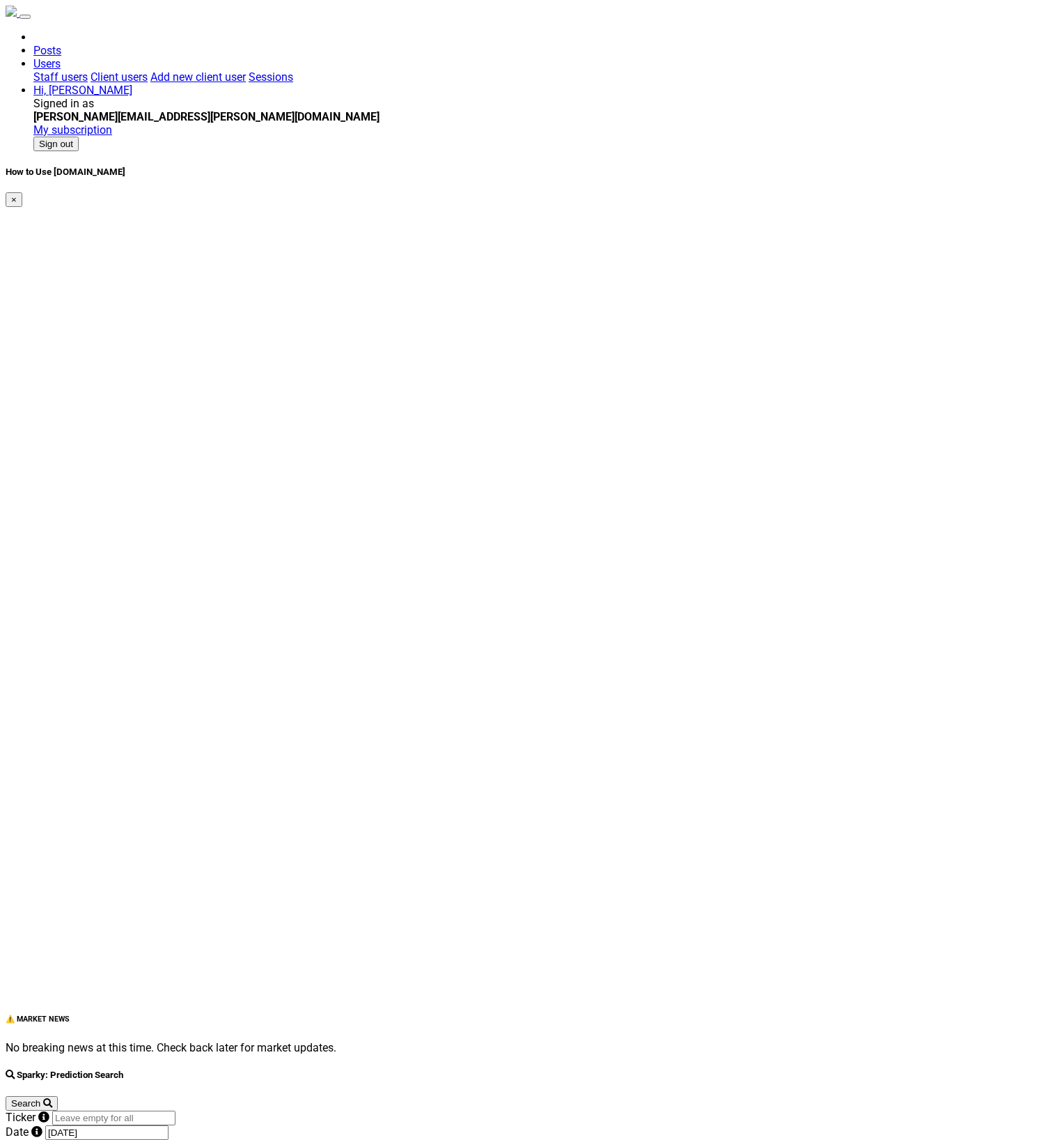
click at [58, 1096] on button "Search" at bounding box center [32, 1103] width 52 height 15
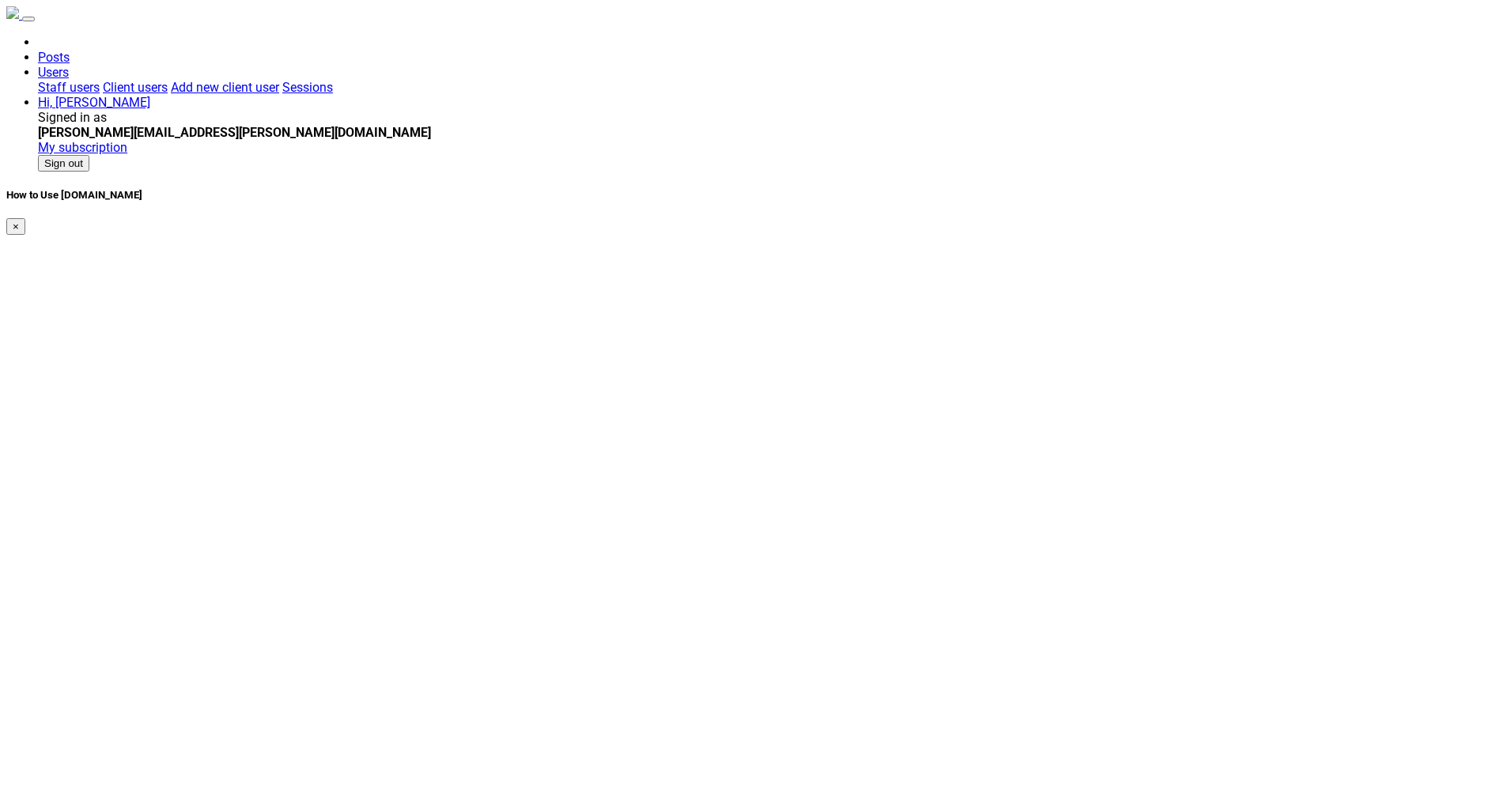
drag, startPoint x: 755, startPoint y: 254, endPoint x: 801, endPoint y: 297, distance: 63.0
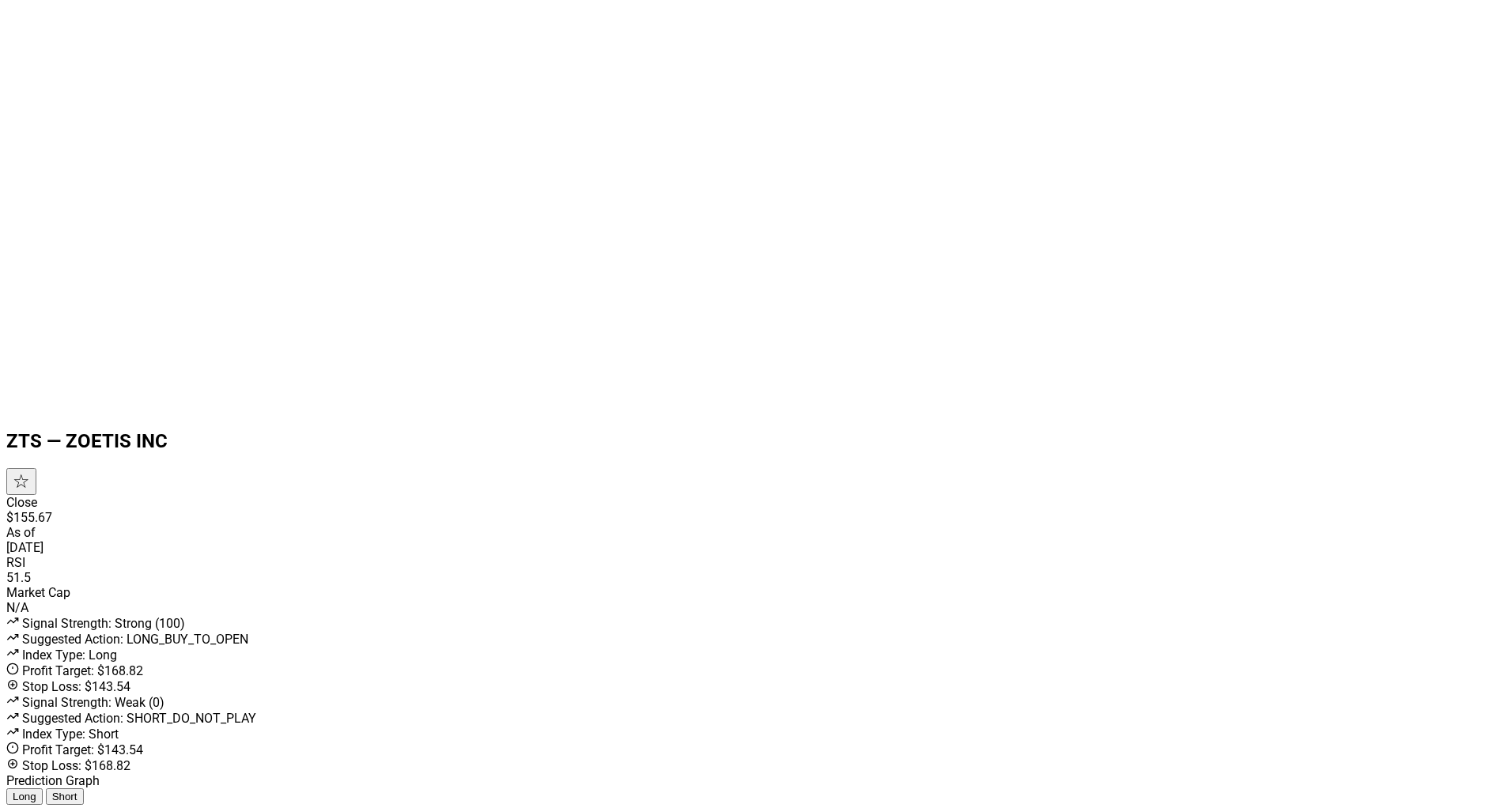
scroll to position [962, 0]
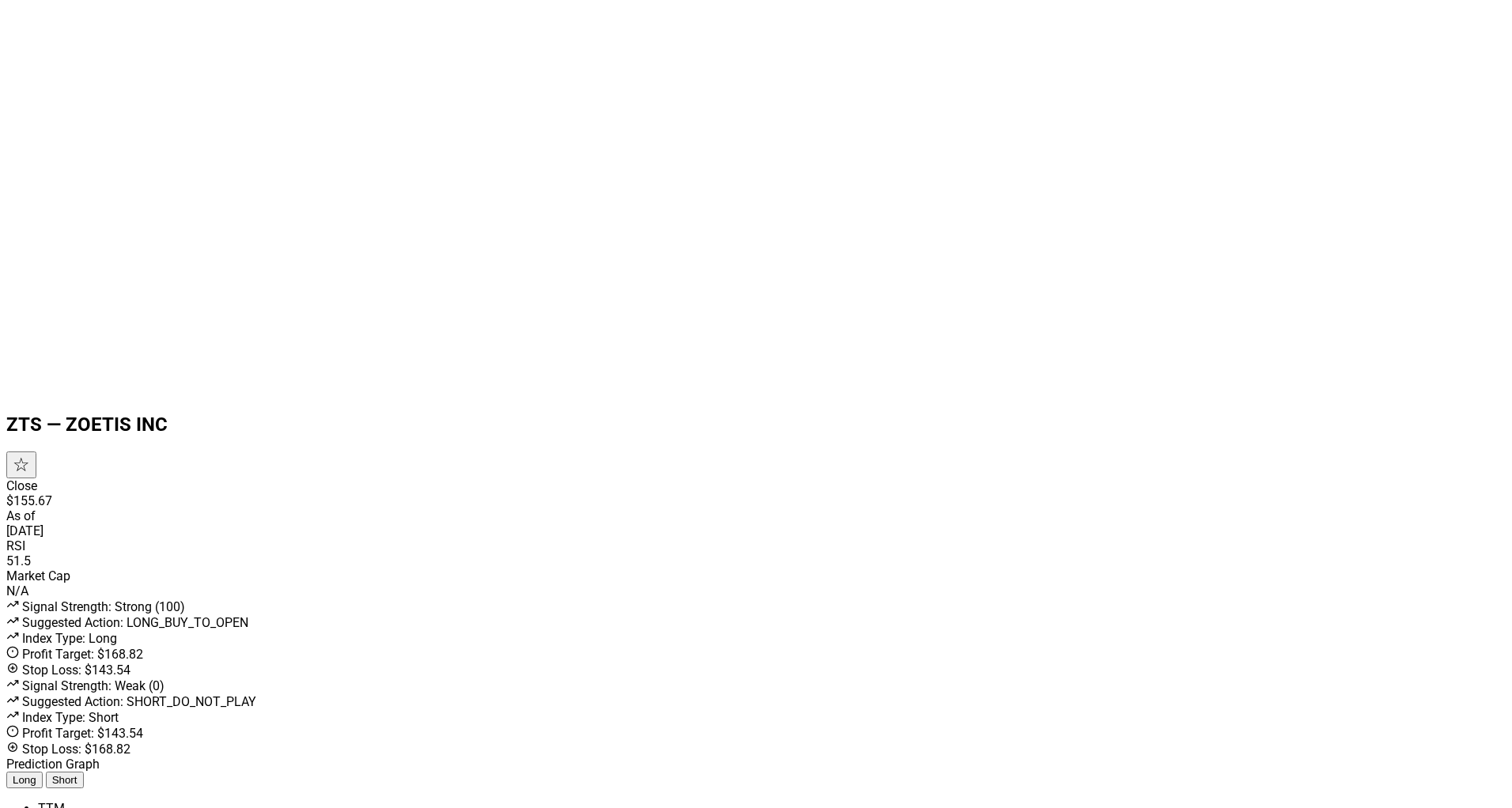
drag, startPoint x: 379, startPoint y: 107, endPoint x: 1083, endPoint y: 120, distance: 704.1
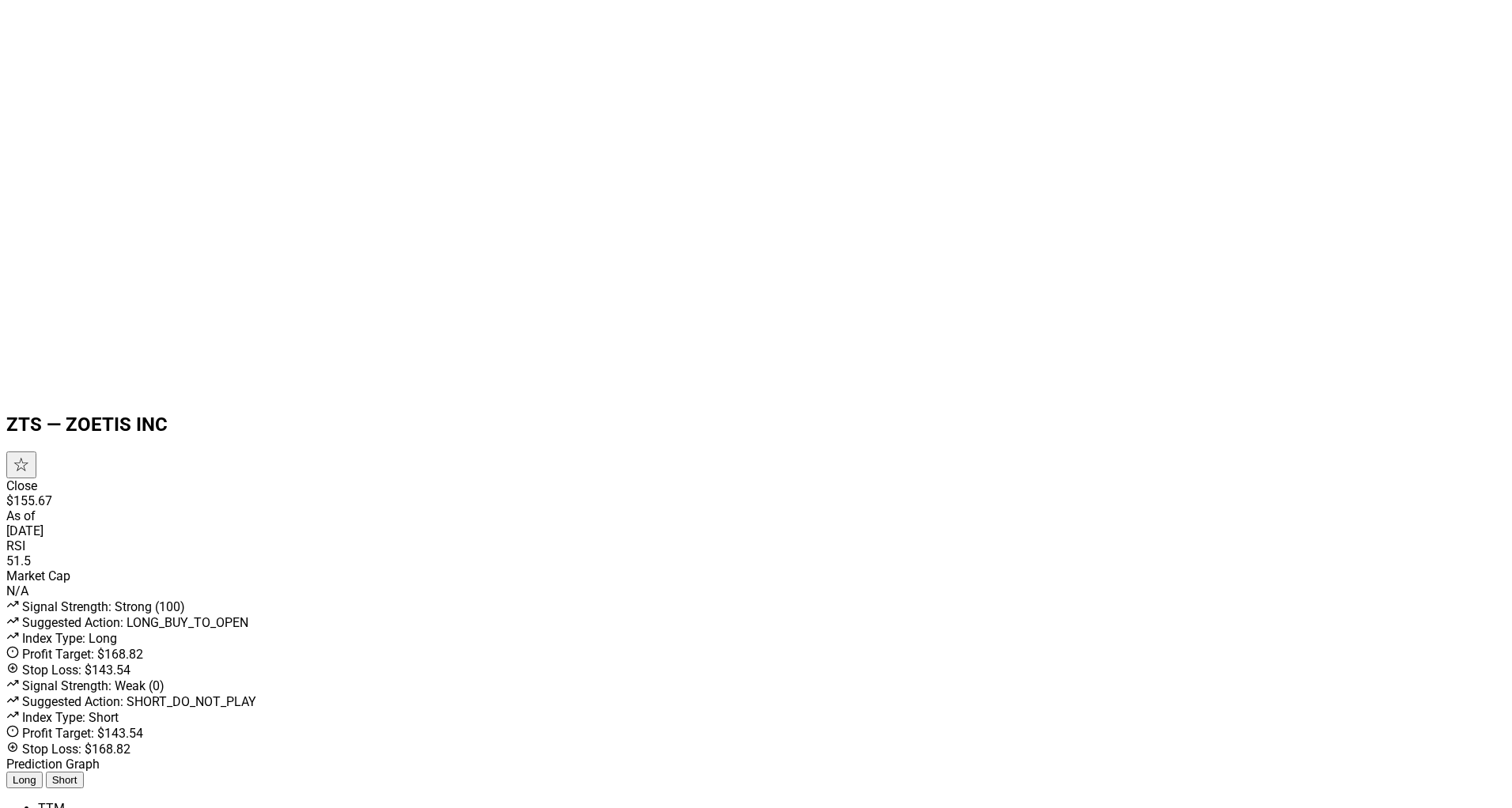
drag, startPoint x: 755, startPoint y: 106, endPoint x: 1071, endPoint y: 107, distance: 316.0
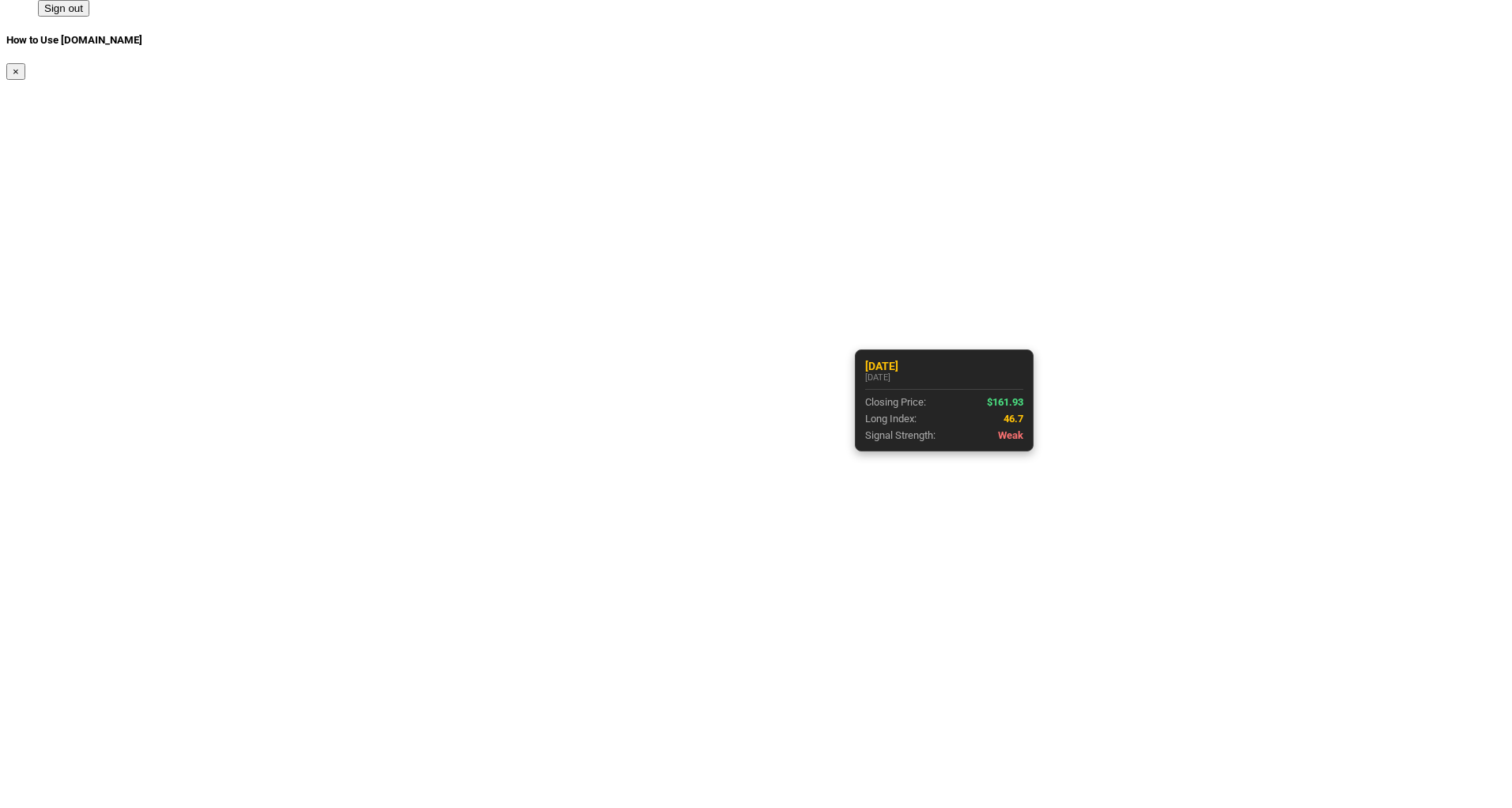
scroll to position [0, 0]
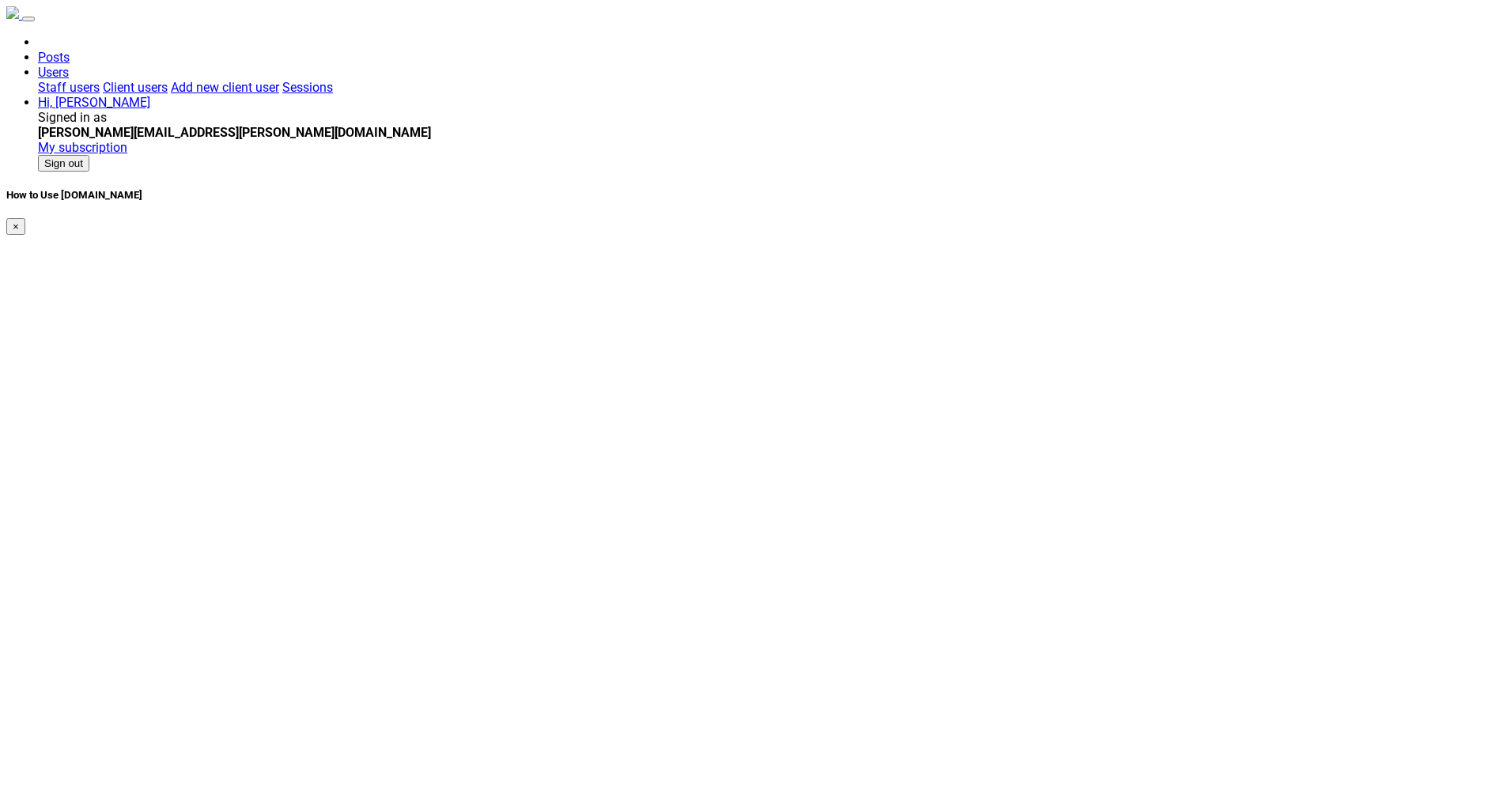
drag, startPoint x: 453, startPoint y: 256, endPoint x: 521, endPoint y: 251, distance: 68.2
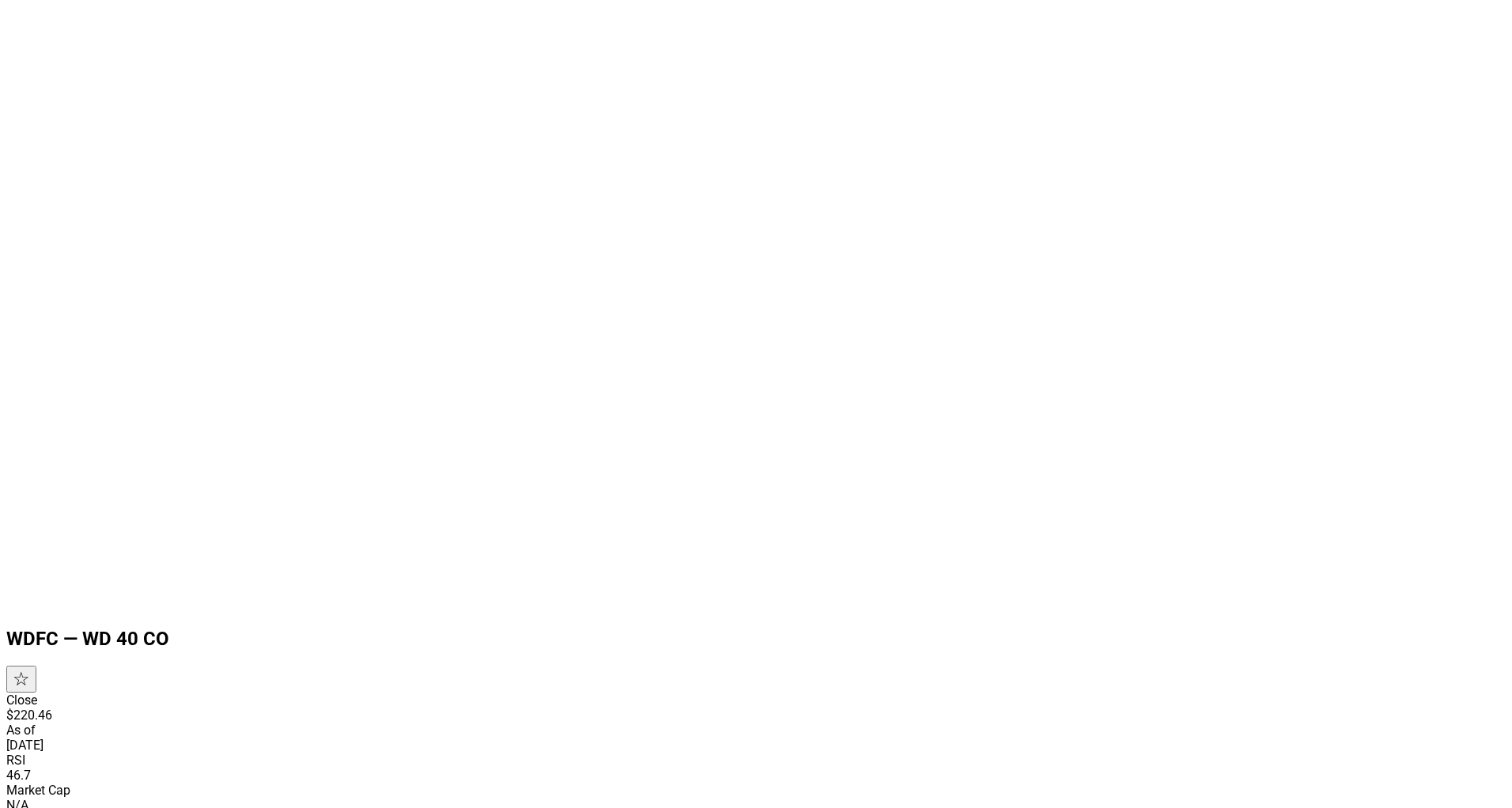
scroll to position [750, 0]
drag, startPoint x: 383, startPoint y: 286, endPoint x: 1120, endPoint y: 589, distance: 796.9
click at [1298, 497] on body "Posts Users Staff users Client users Add new client user Sessions Hi, [PERSON_N…" at bounding box center [756, 731] width 1500 height 2947
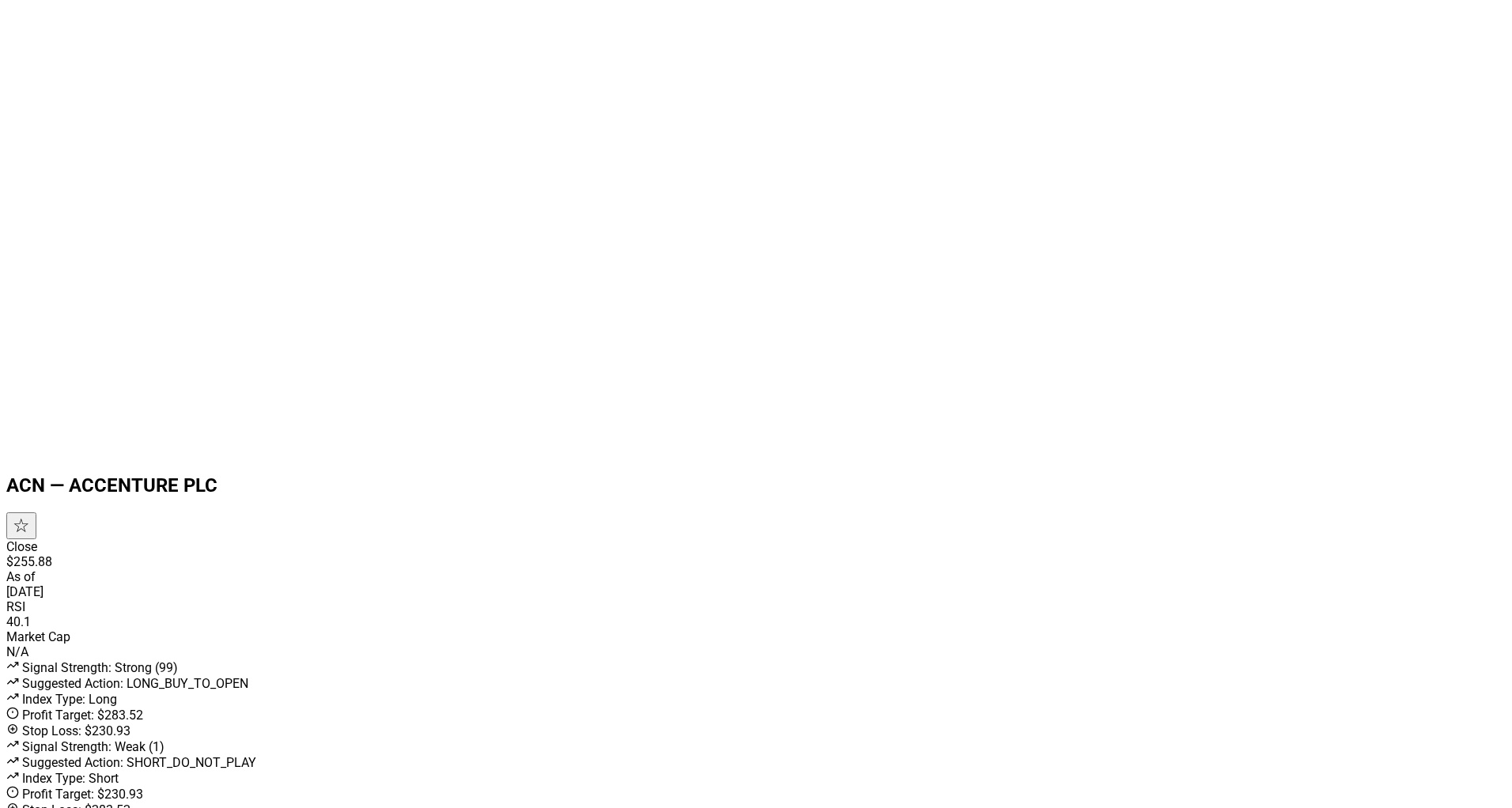
scroll to position [948, 0]
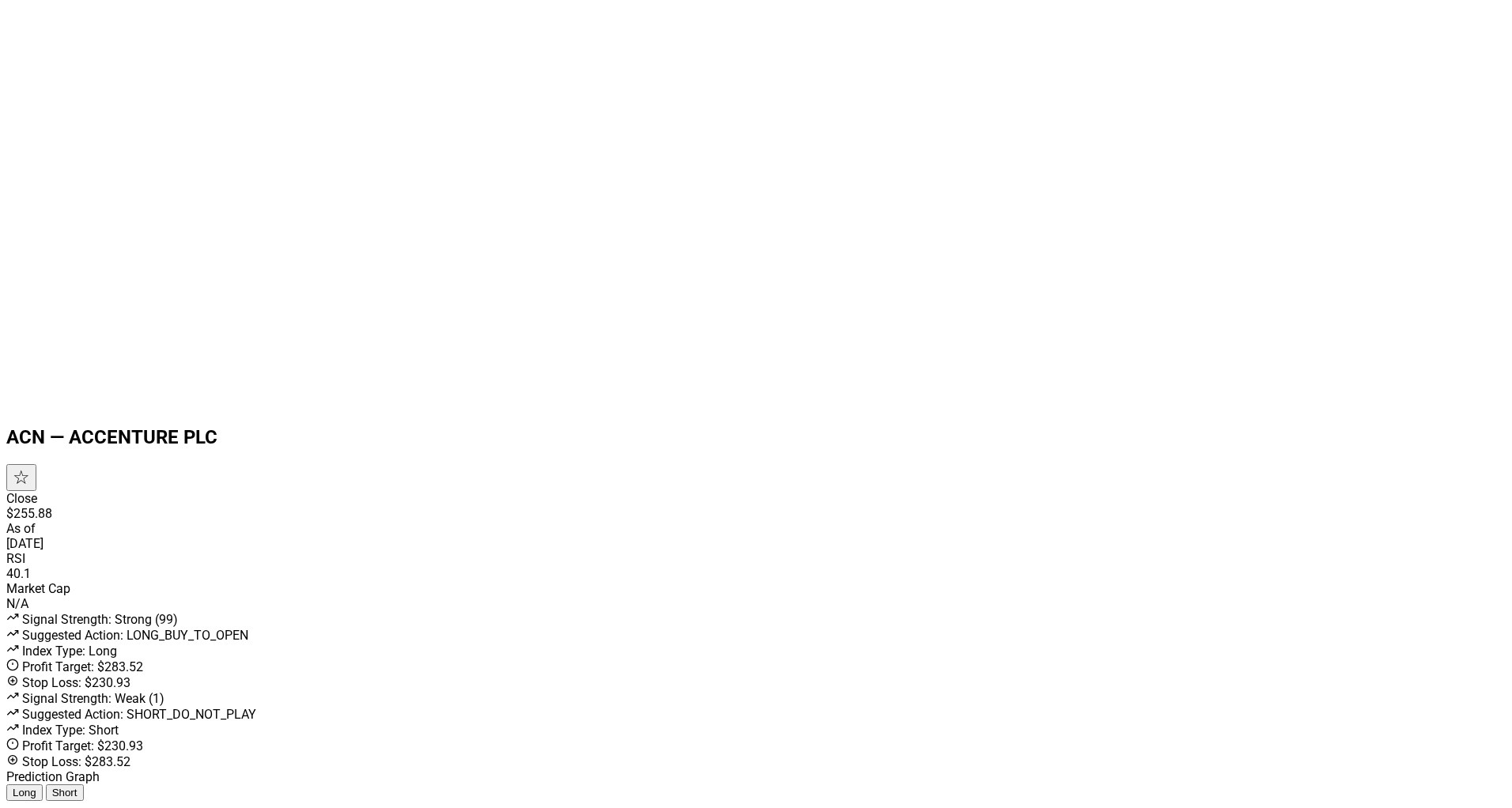
drag, startPoint x: 373, startPoint y: 121, endPoint x: 1106, endPoint y: 612, distance: 882.3
click at [1213, 610] on body "Posts Users Staff users Client users Add new client user Sessions Hi, [PERSON_N…" at bounding box center [756, 503] width 1500 height 2893
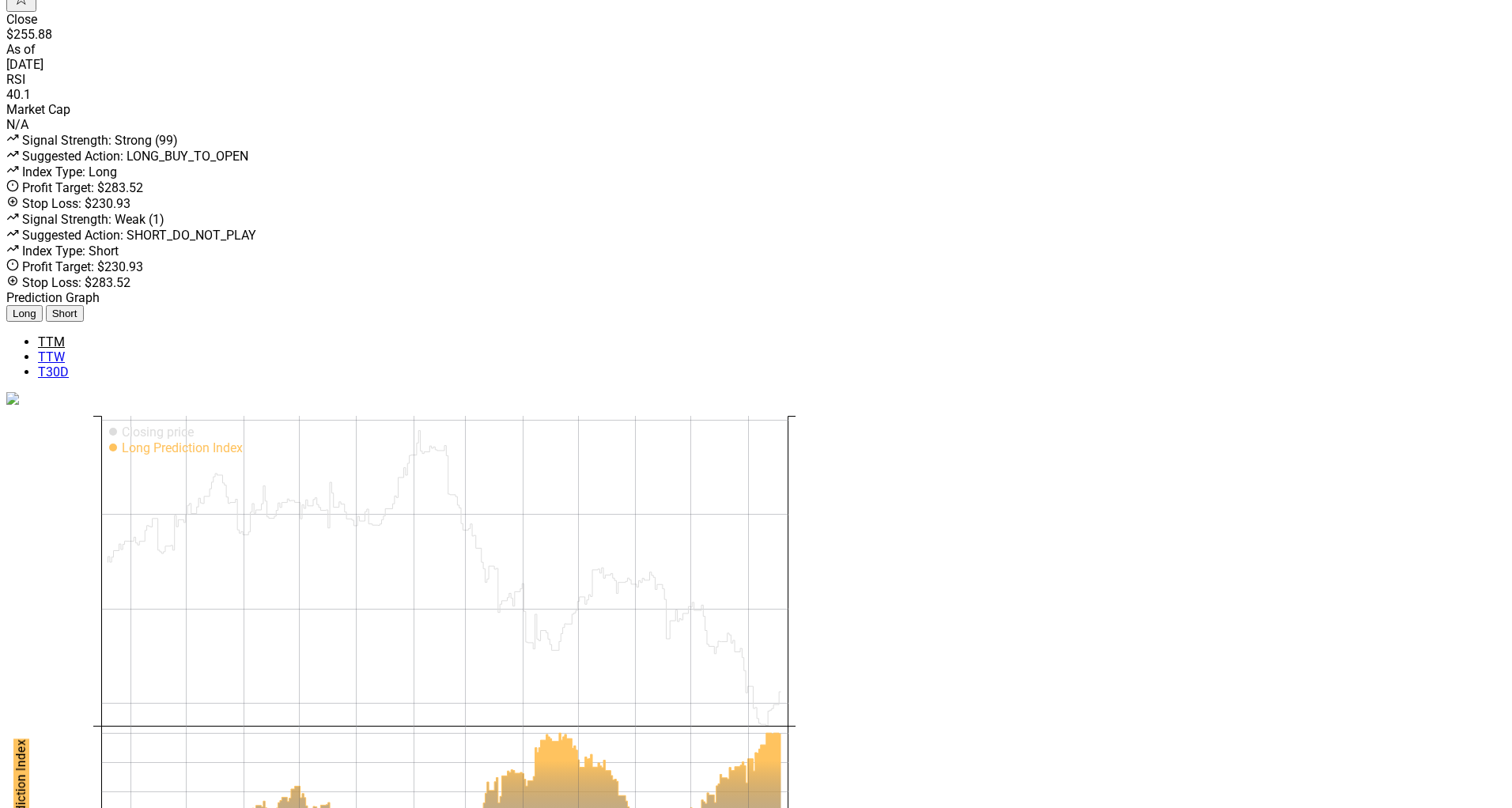
scroll to position [1366, 0]
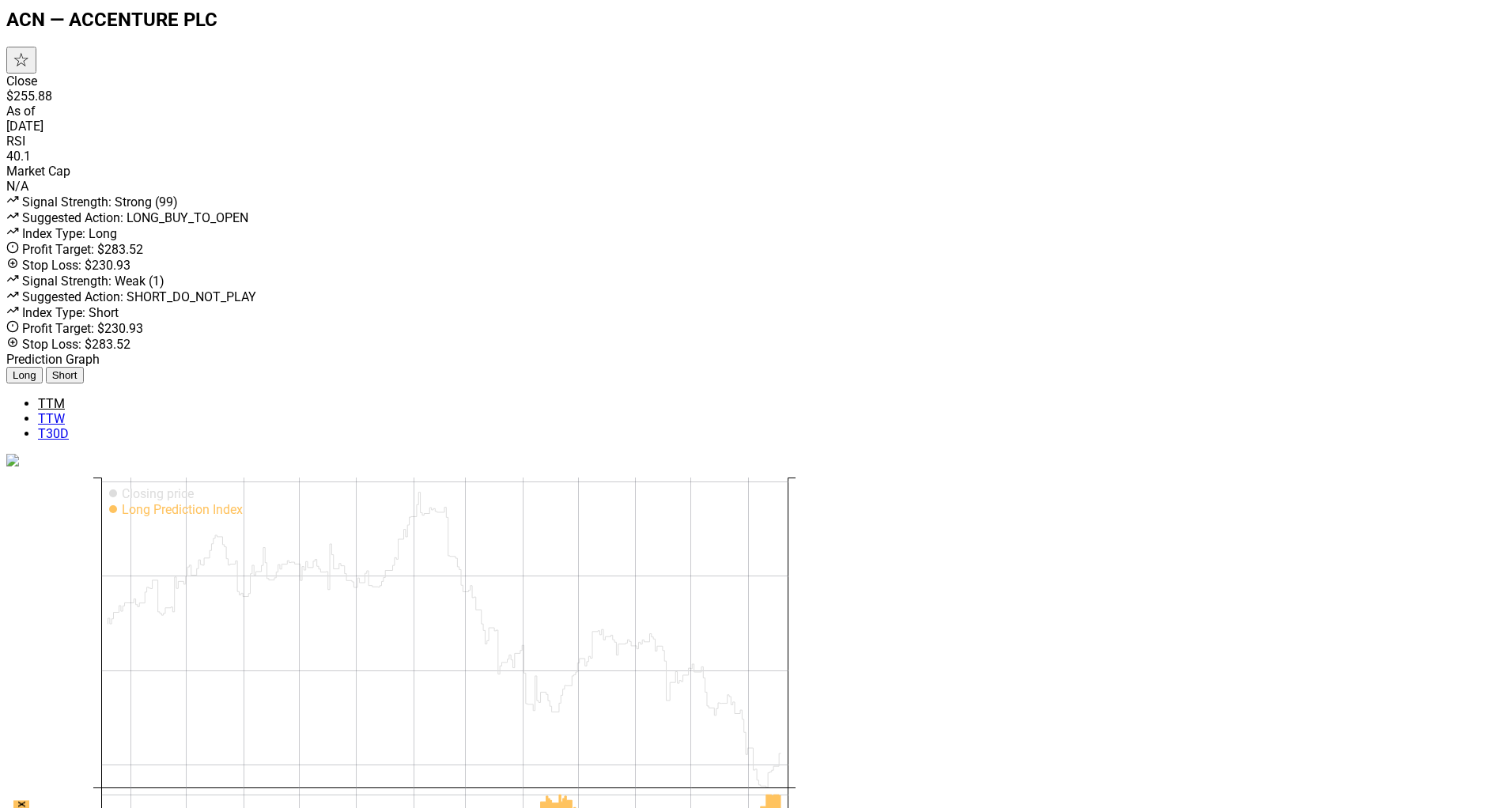
drag, startPoint x: 379, startPoint y: 742, endPoint x: 943, endPoint y: 747, distance: 564.0
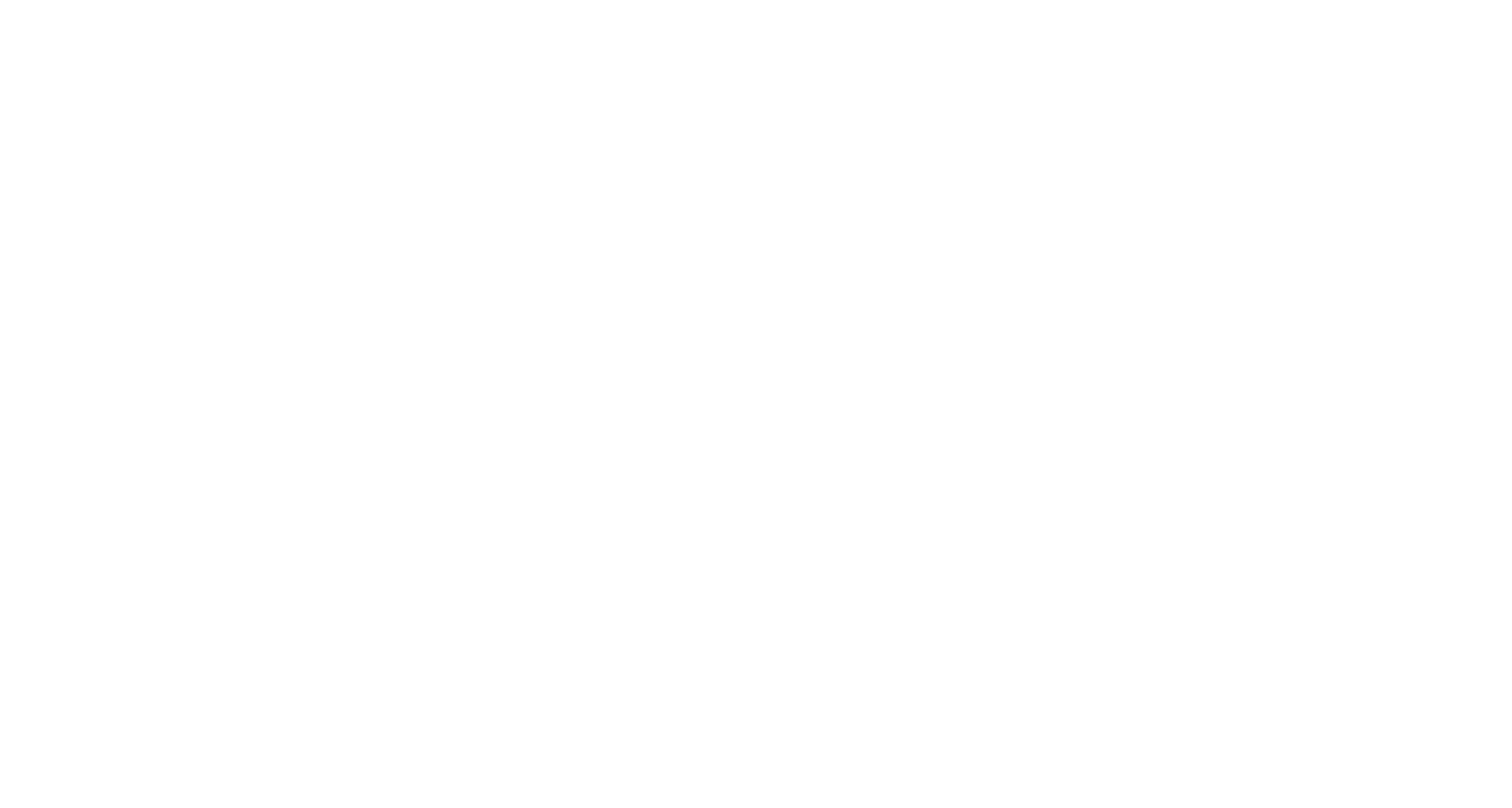
scroll to position [569, 0]
drag, startPoint x: 403, startPoint y: 500, endPoint x: 470, endPoint y: 534, distance: 75.1
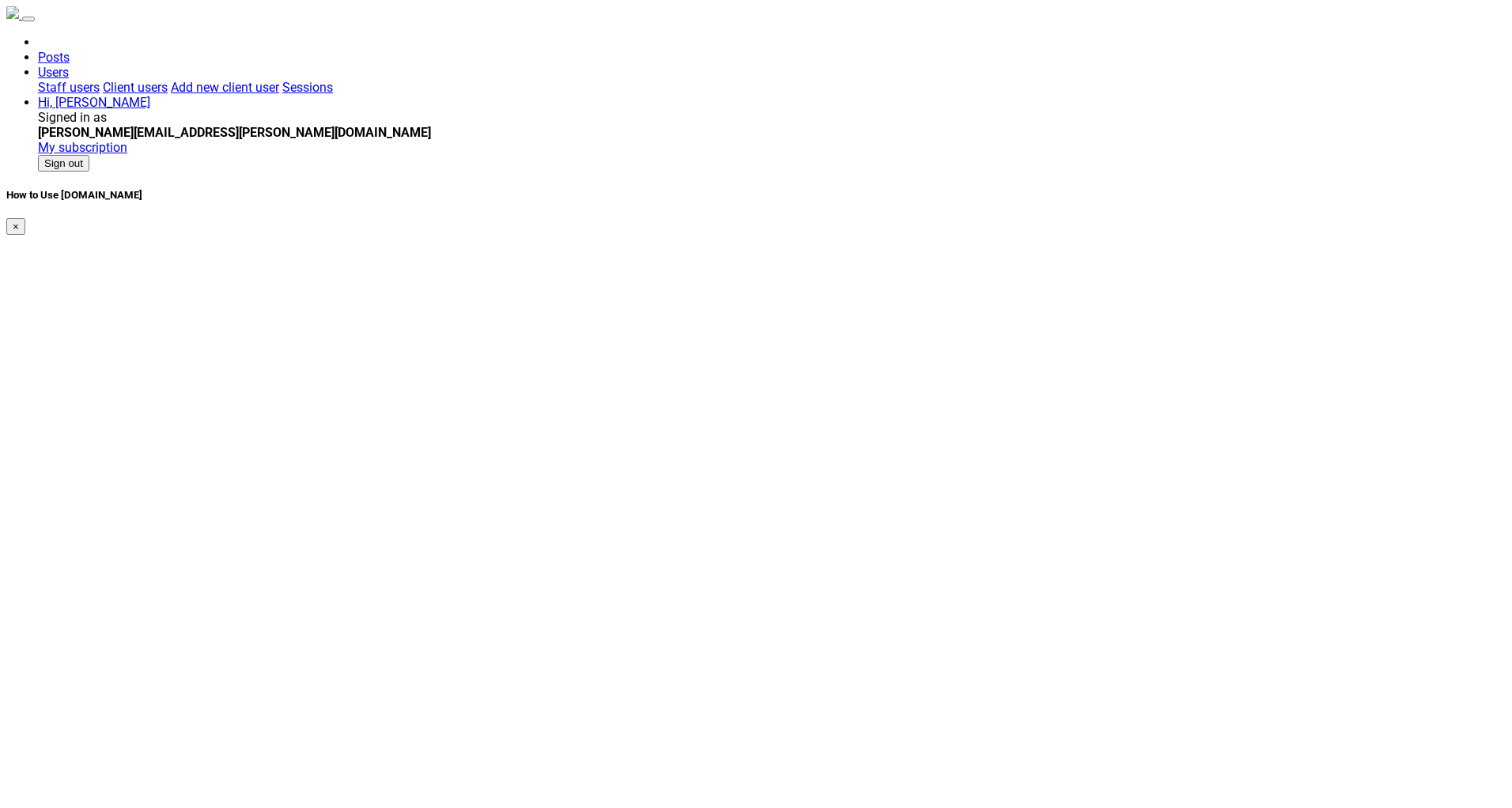
click at [19, 19] on img at bounding box center [12, 12] width 12 height 12
